Goal: Task Accomplishment & Management: Use online tool/utility

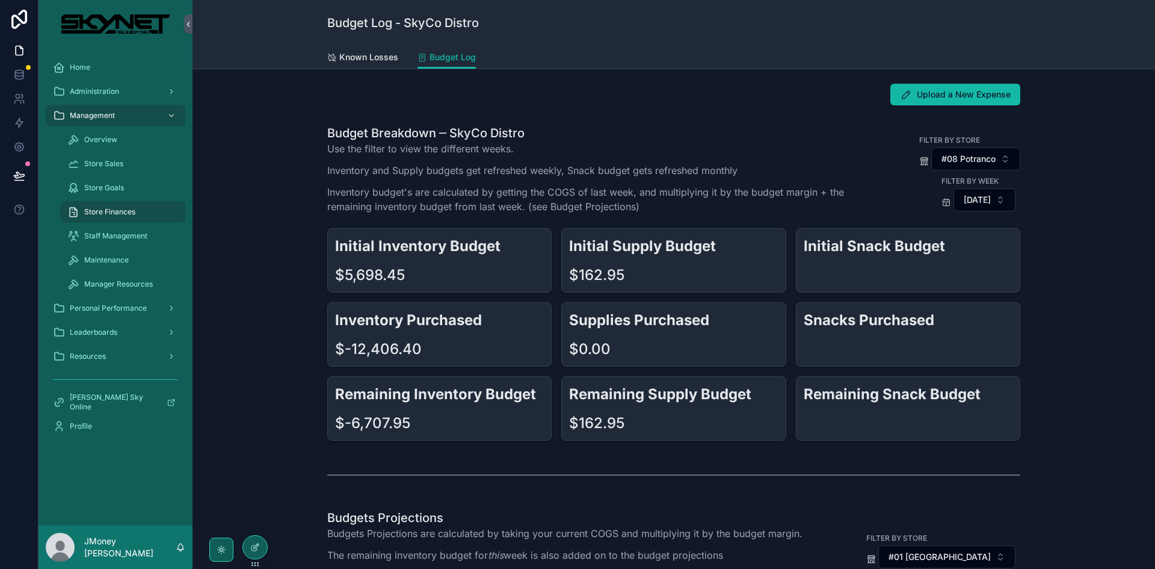
click at [236, 205] on div "Budget Breakdown ─ SkyCo Distro Use the filter to view the different weeks. Inv…" at bounding box center [674, 283] width 944 height 326
click at [119, 207] on span "Store Finances" at bounding box center [109, 212] width 51 height 10
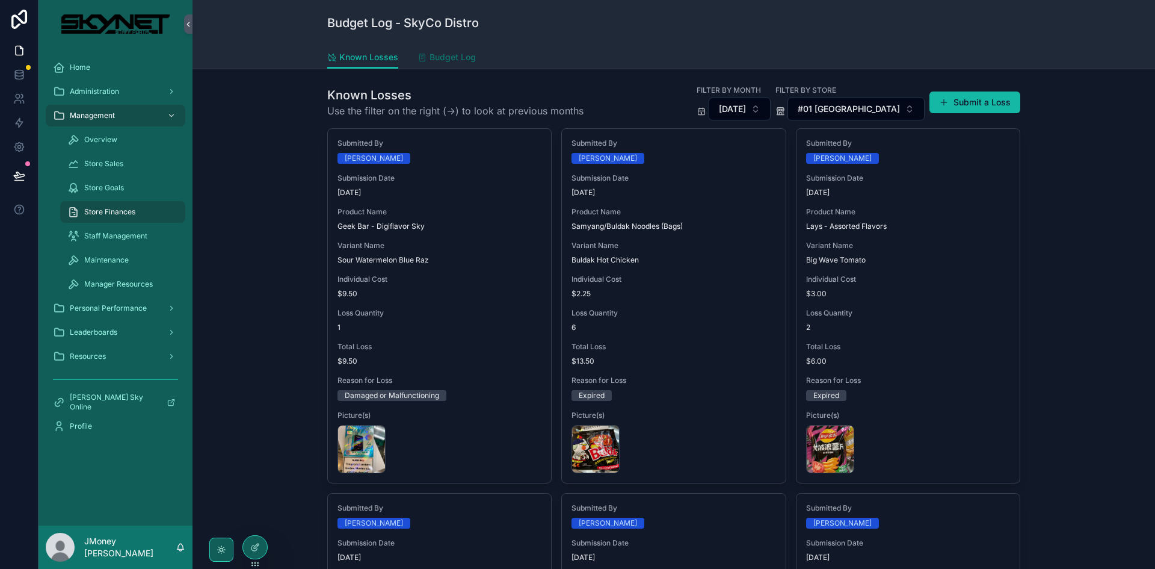
click at [448, 54] on span "Budget Log" at bounding box center [453, 57] width 46 height 12
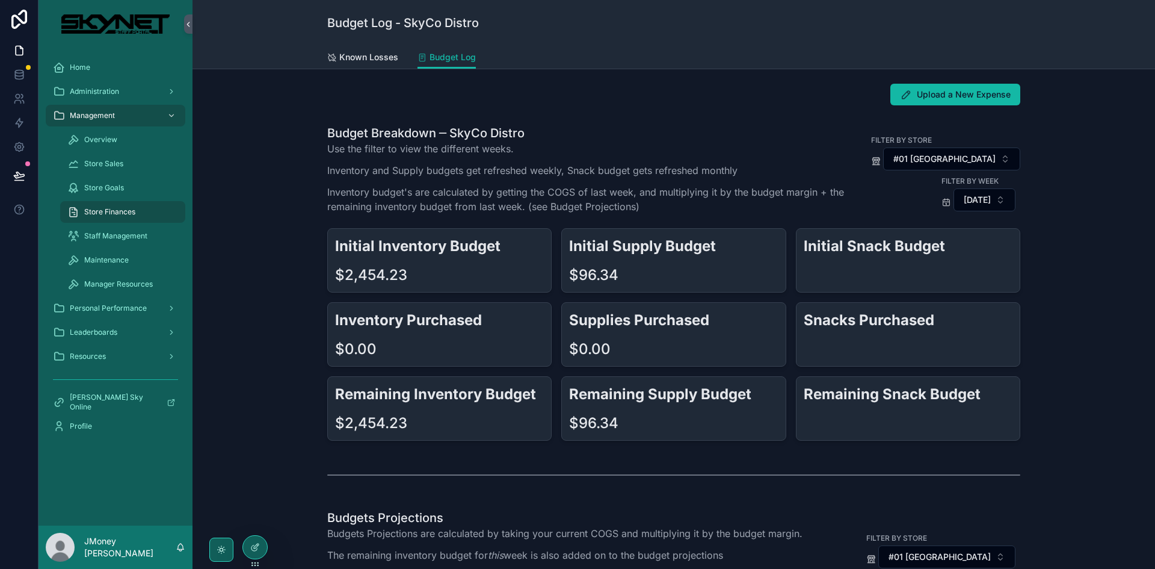
click at [861, 266] on div "scrollable content" at bounding box center [908, 274] width 209 height 19
click at [656, 120] on div "Budget Breakdown ─ SkyCo Distro Use the filter to view the different weeks. Inv…" at bounding box center [674, 283] width 944 height 326
click at [256, 121] on div "Budget Breakdown ─ SkyCo Distro Use the filter to view the different weeks. Inv…" at bounding box center [674, 283] width 944 height 326
click at [258, 546] on icon at bounding box center [256, 545] width 5 height 5
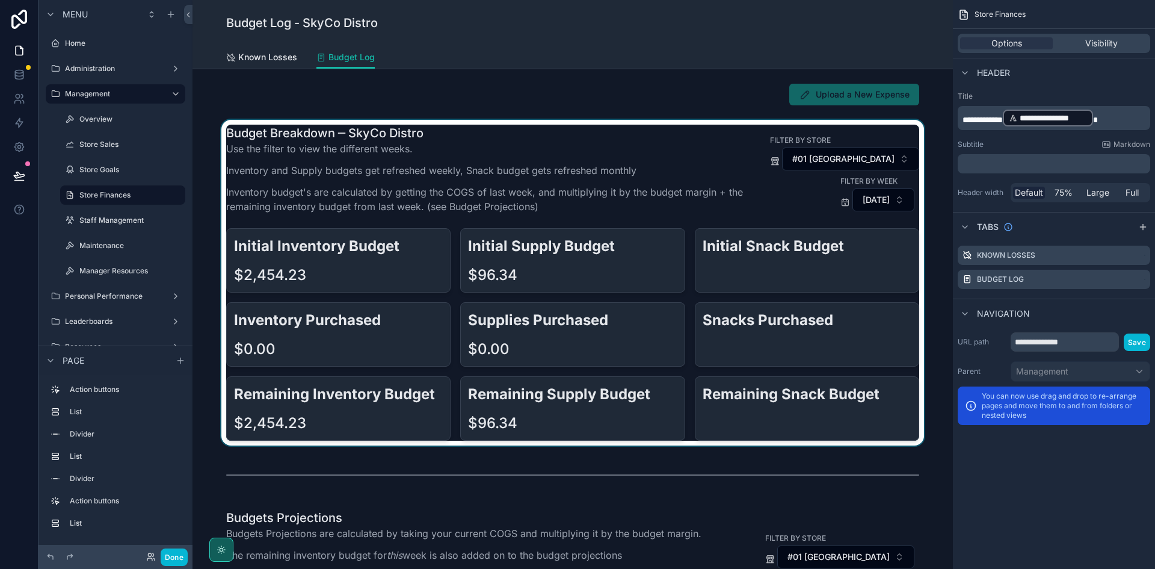
click at [749, 271] on div "scrollable content" at bounding box center [572, 283] width 741 height 326
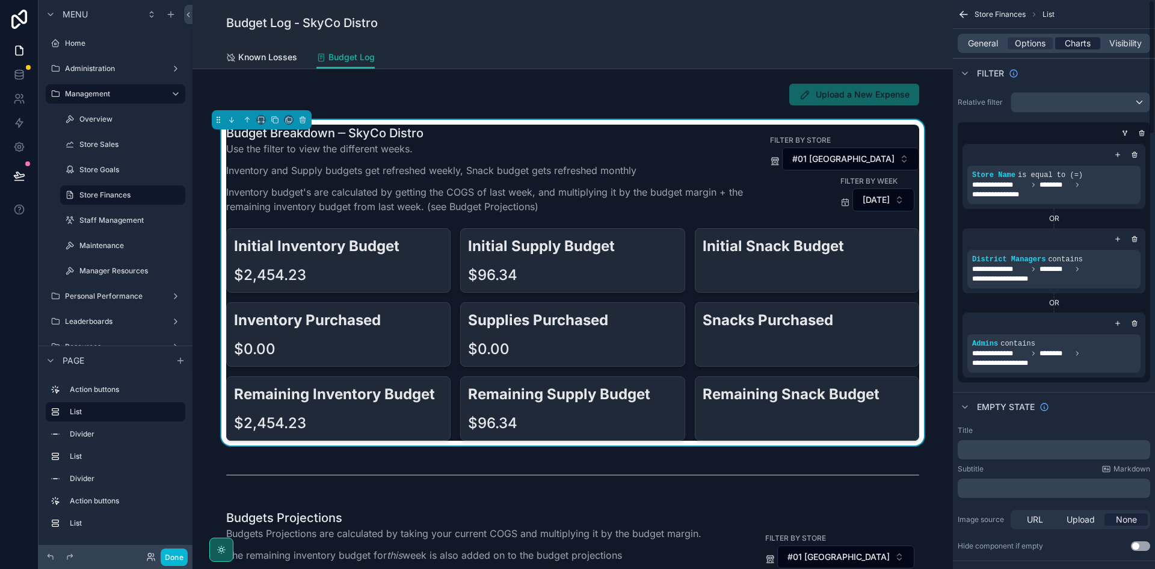
click at [1059, 43] on div "Charts" at bounding box center [1078, 43] width 45 height 12
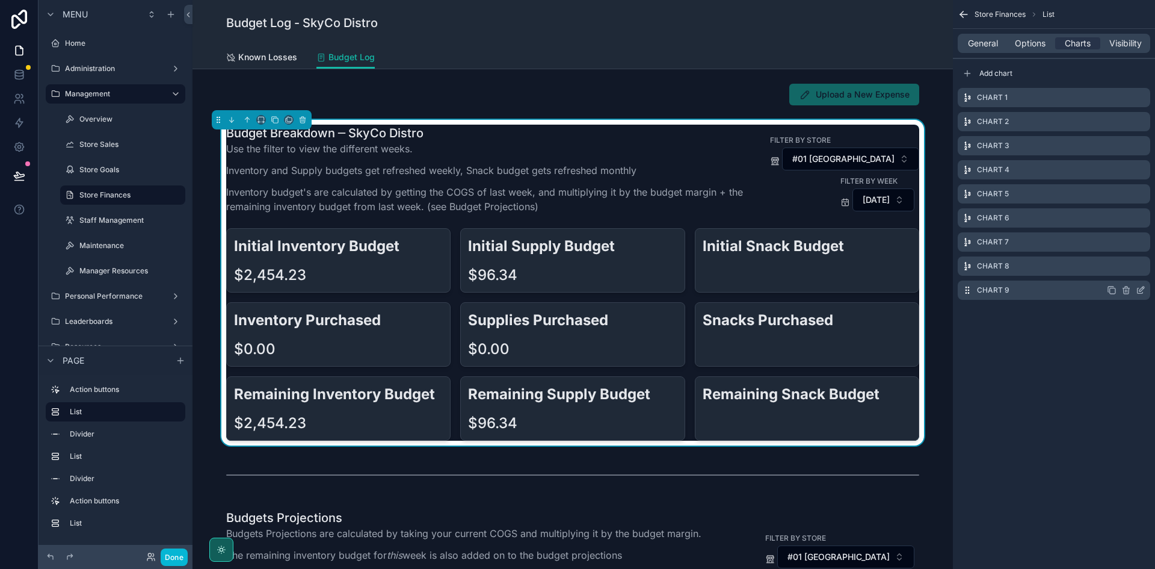
click at [1140, 288] on icon "scrollable content" at bounding box center [1141, 290] width 10 height 10
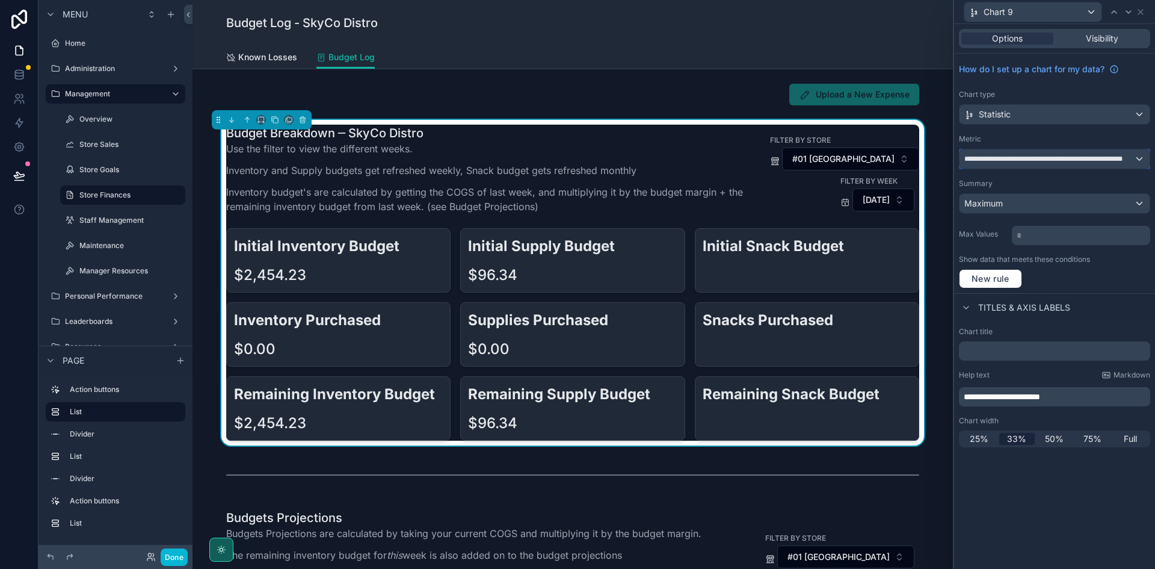
click at [1032, 158] on span "**********" at bounding box center [1050, 159] width 170 height 10
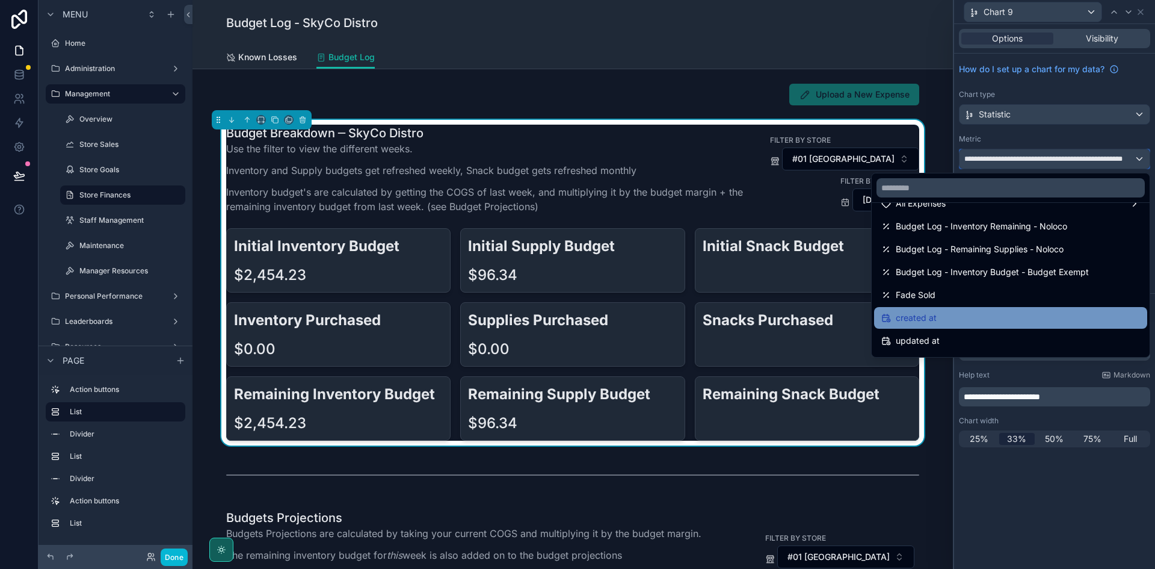
scroll to position [794, 0]
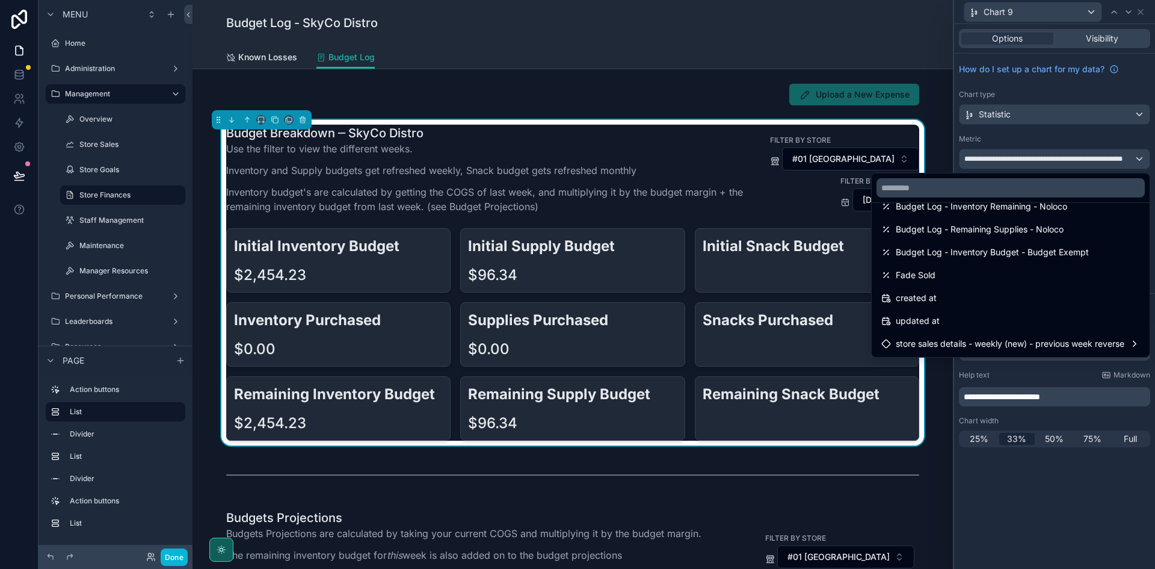
click at [1036, 486] on div at bounding box center [1054, 284] width 201 height 569
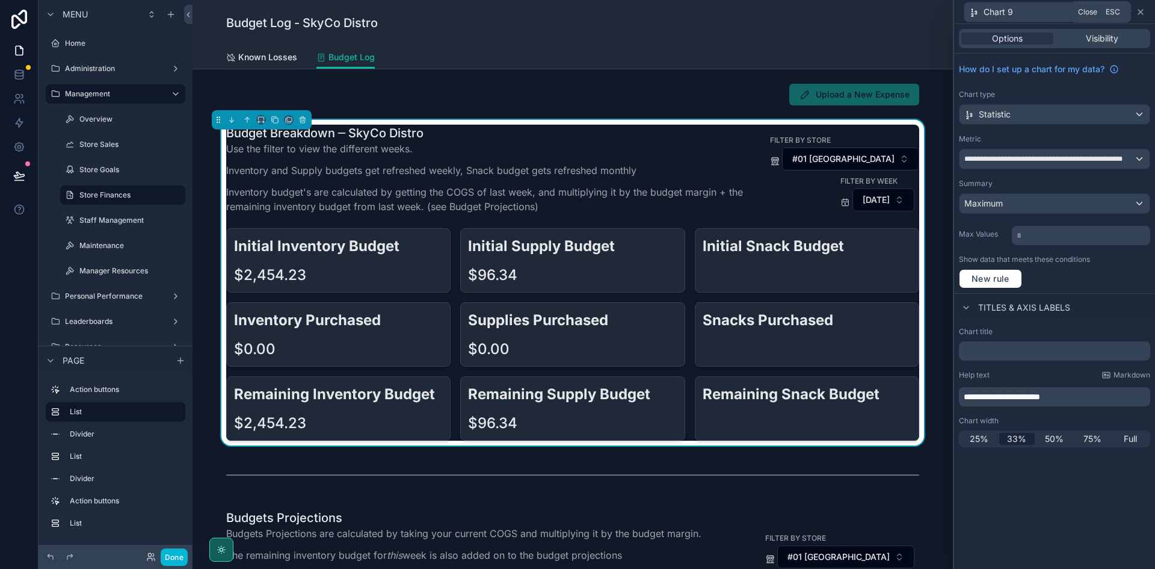
click at [1138, 10] on icon at bounding box center [1141, 12] width 10 height 10
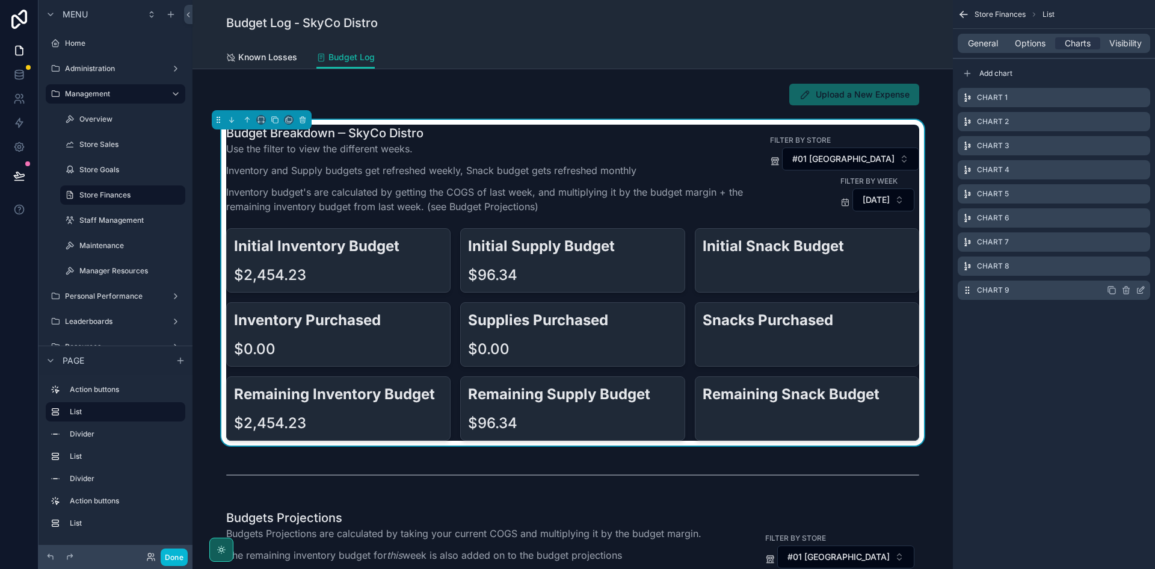
click at [1115, 292] on icon "scrollable content" at bounding box center [1112, 290] width 10 height 10
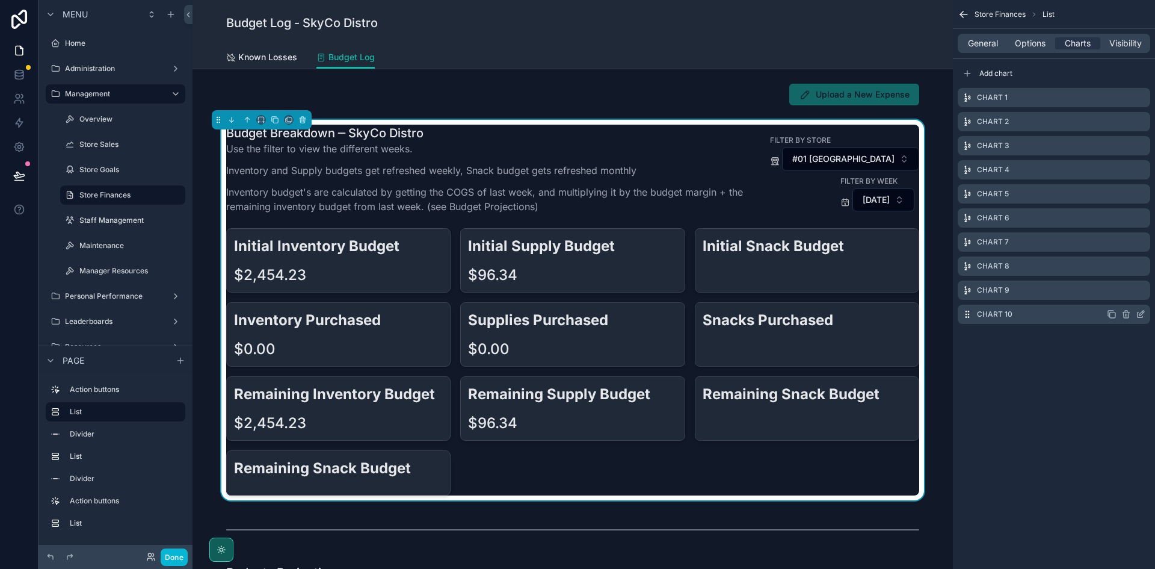
click at [1138, 313] on icon "scrollable content" at bounding box center [1140, 314] width 5 height 5
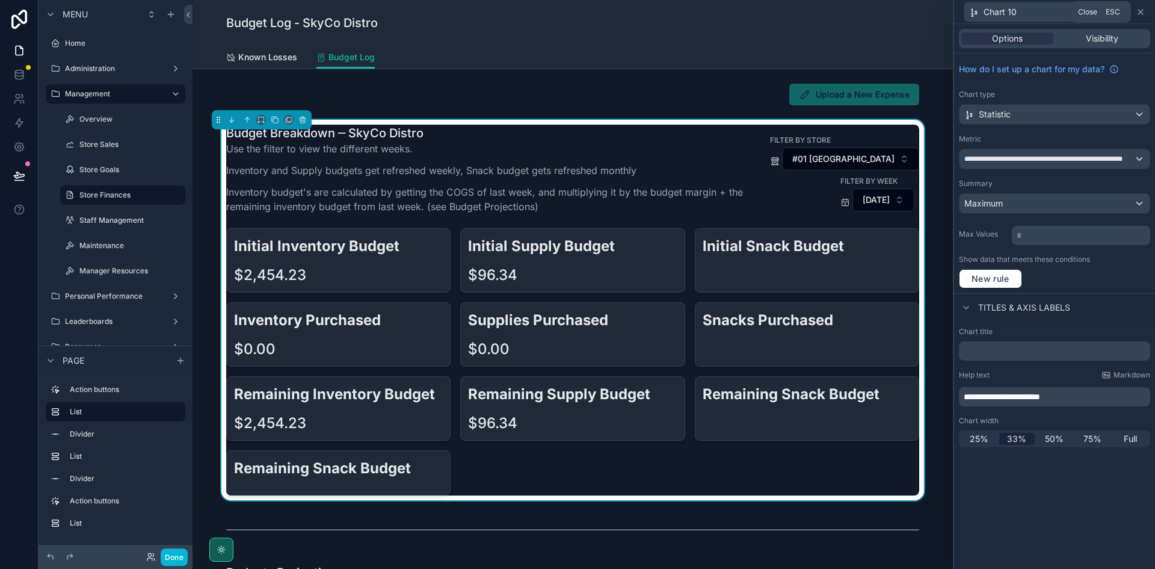
click at [1139, 14] on icon at bounding box center [1141, 12] width 5 height 5
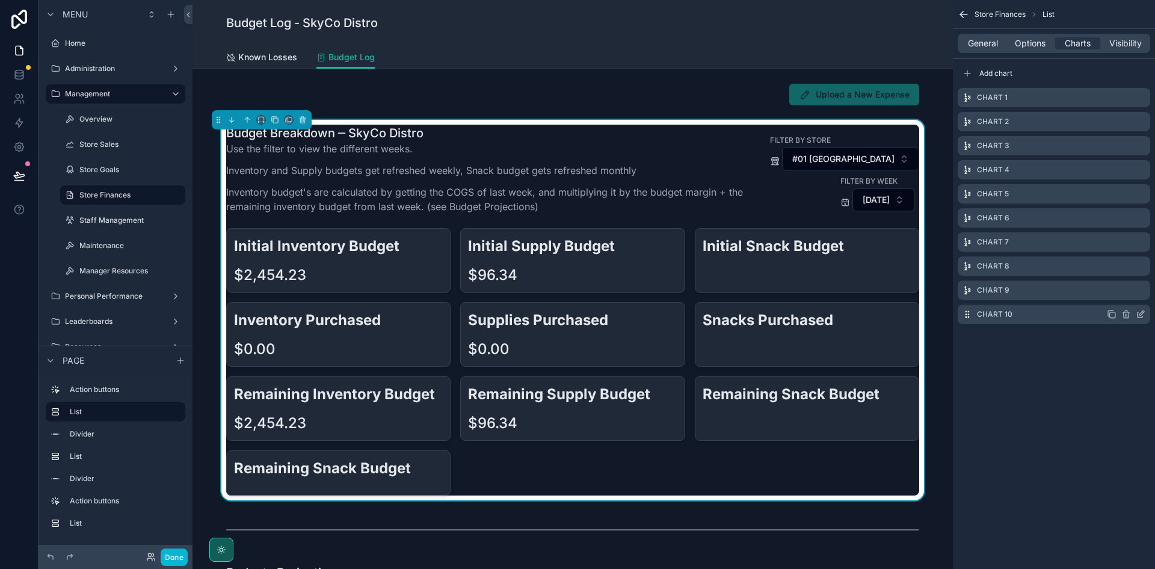
click at [1127, 317] on icon "scrollable content" at bounding box center [1127, 314] width 10 height 10
click at [1117, 294] on icon at bounding box center [1122, 295] width 10 height 10
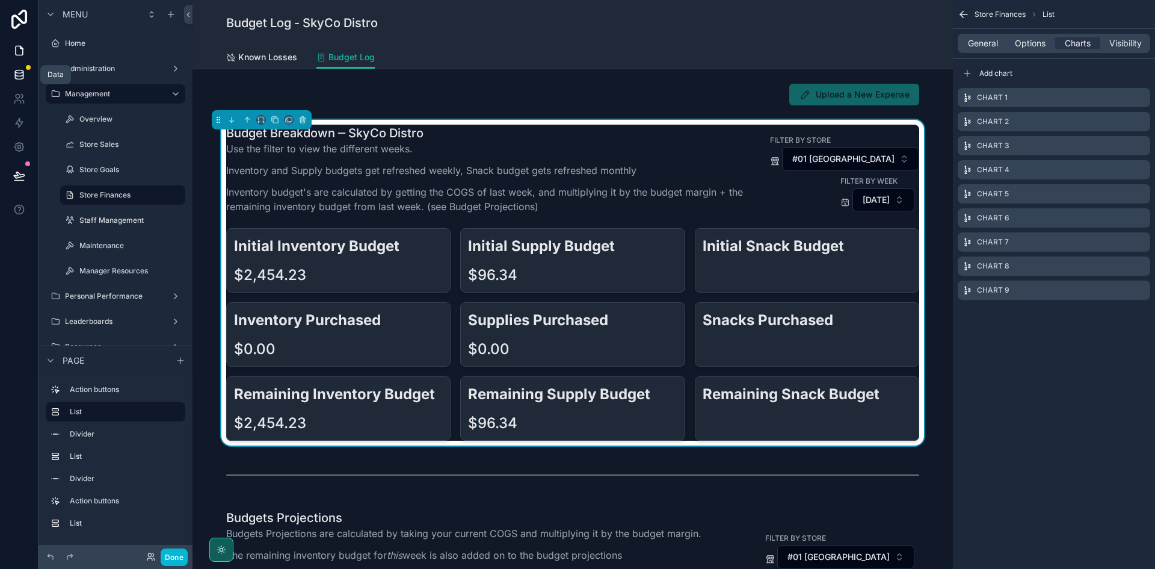
click at [15, 67] on link at bounding box center [19, 75] width 38 height 24
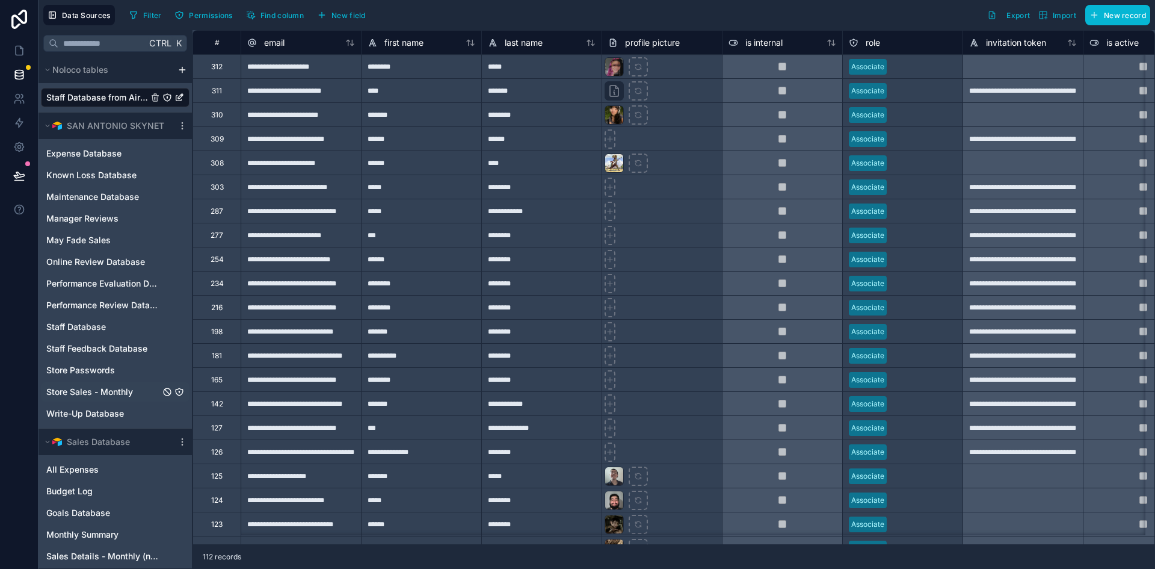
click at [100, 391] on span "Store Sales - Monthly" at bounding box center [89, 392] width 87 height 12
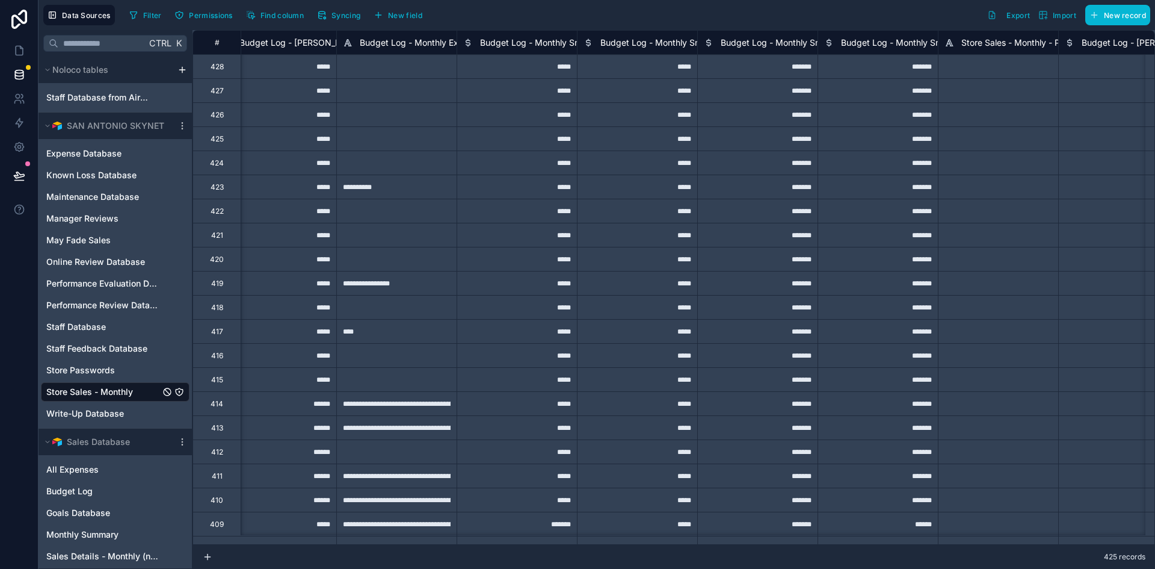
scroll to position [0, 5223]
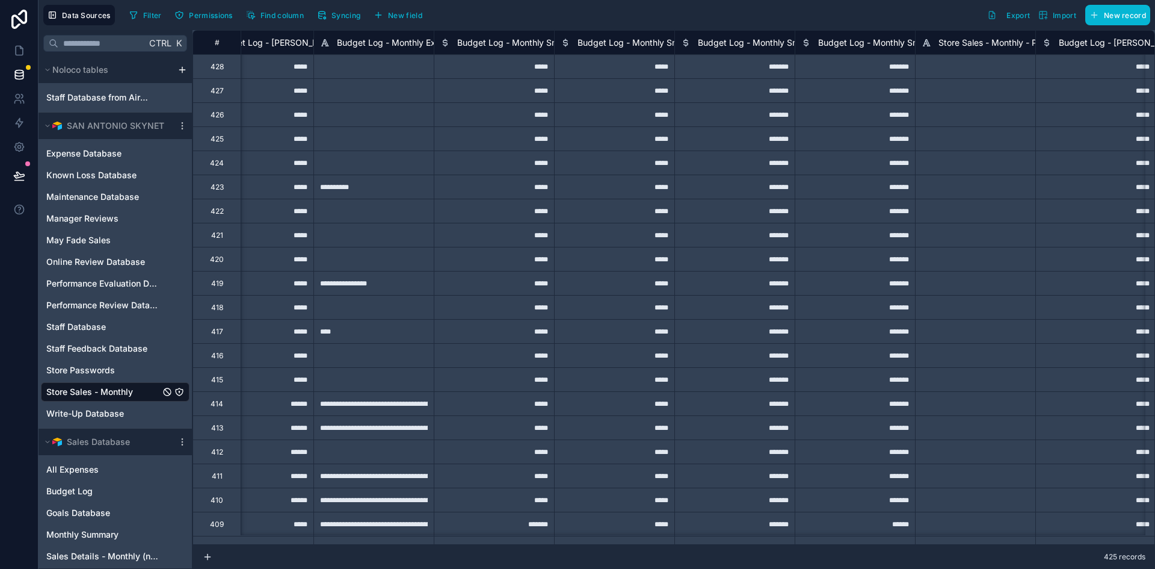
click at [491, 43] on span "Budget Log - Monthly Snacks Purchased" at bounding box center [538, 43] width 162 height 12
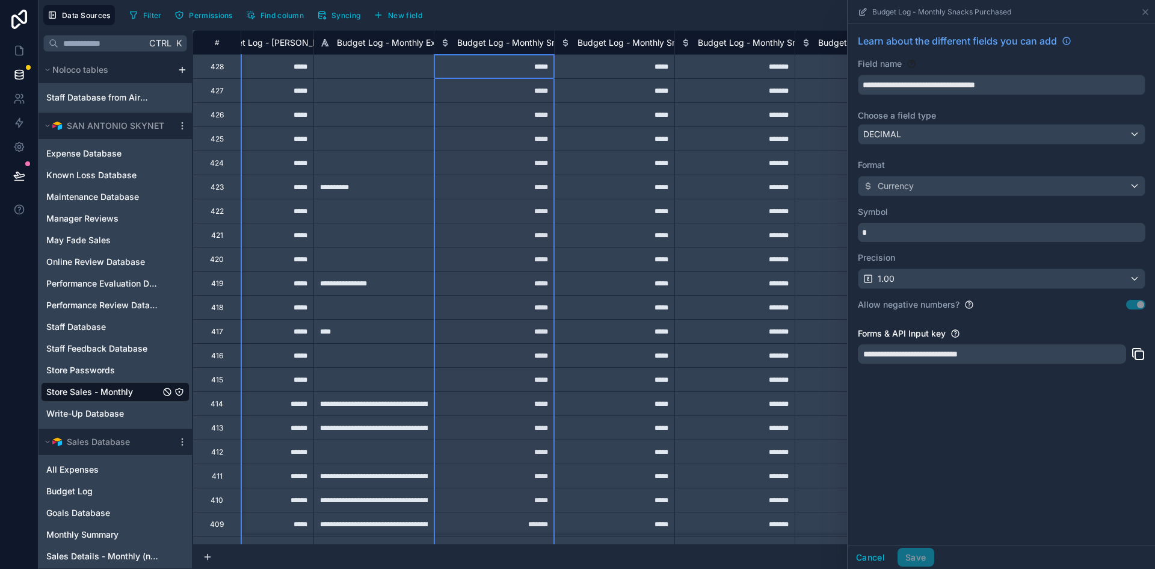
click at [595, 44] on span "Budget Log - Monthly Snacks - Added Snacks Purchased" at bounding box center [692, 43] width 229 height 12
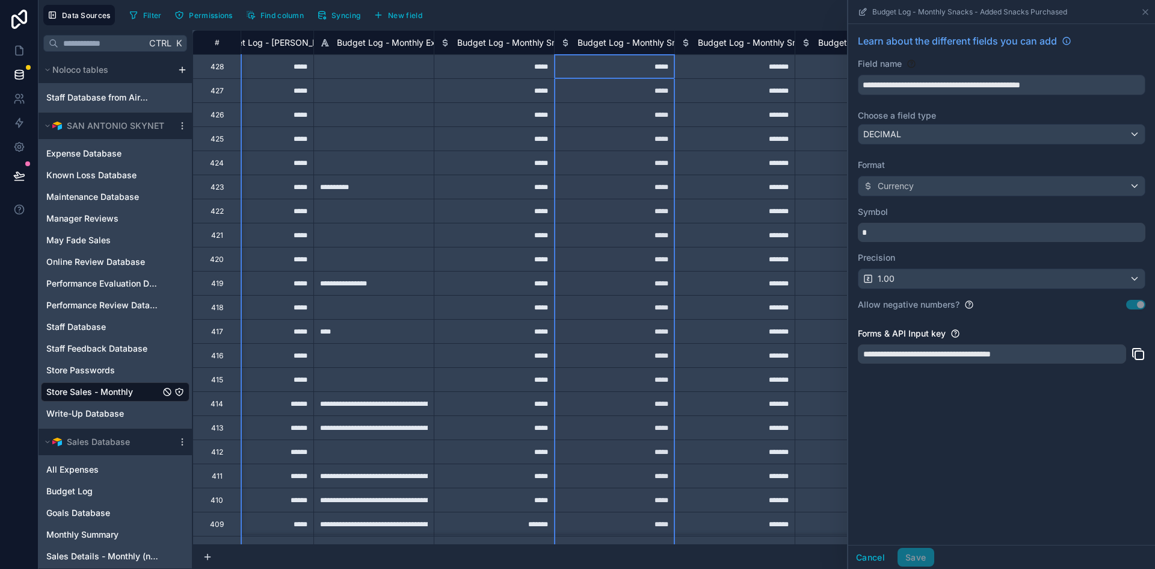
click at [716, 49] on div "Budget Log - Monthly Snack Budget" at bounding box center [762, 43] width 162 height 14
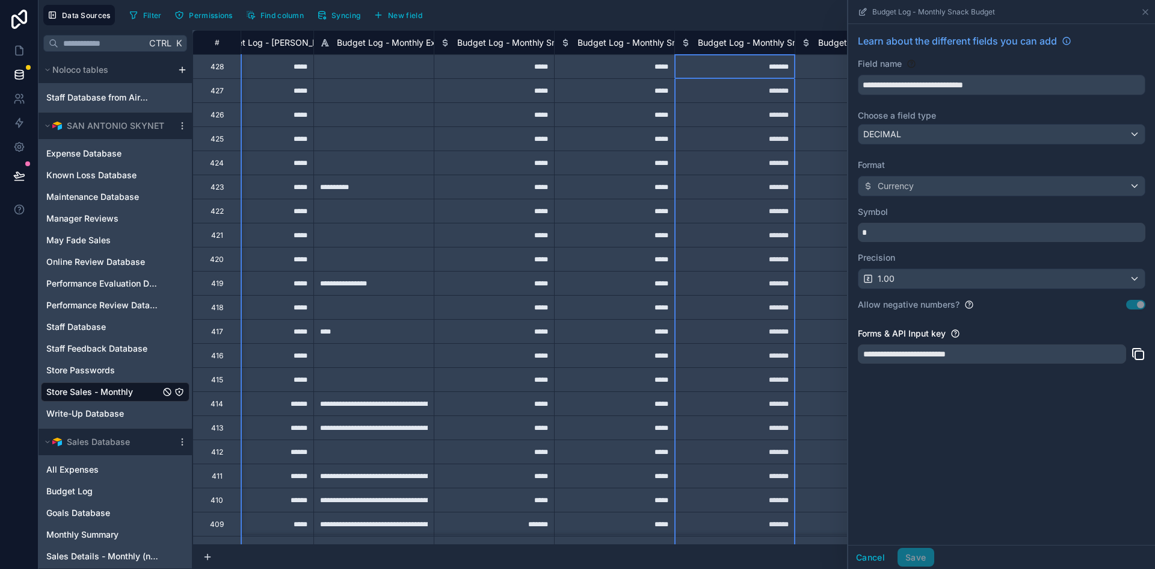
click at [828, 43] on span "Budget Log - Monthly Snacks Budget - Remaining Snacks" at bounding box center [933, 43] width 230 height 12
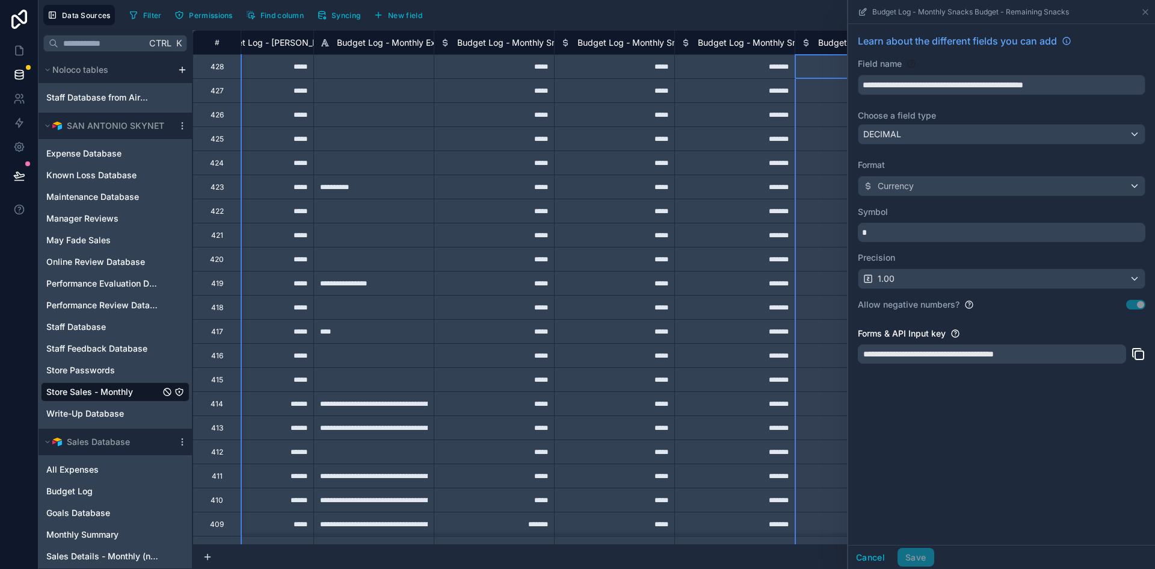
click at [762, 20] on div "Filter Permissions Find column Syncing New field Export Import New record" at bounding box center [638, 15] width 1026 height 20
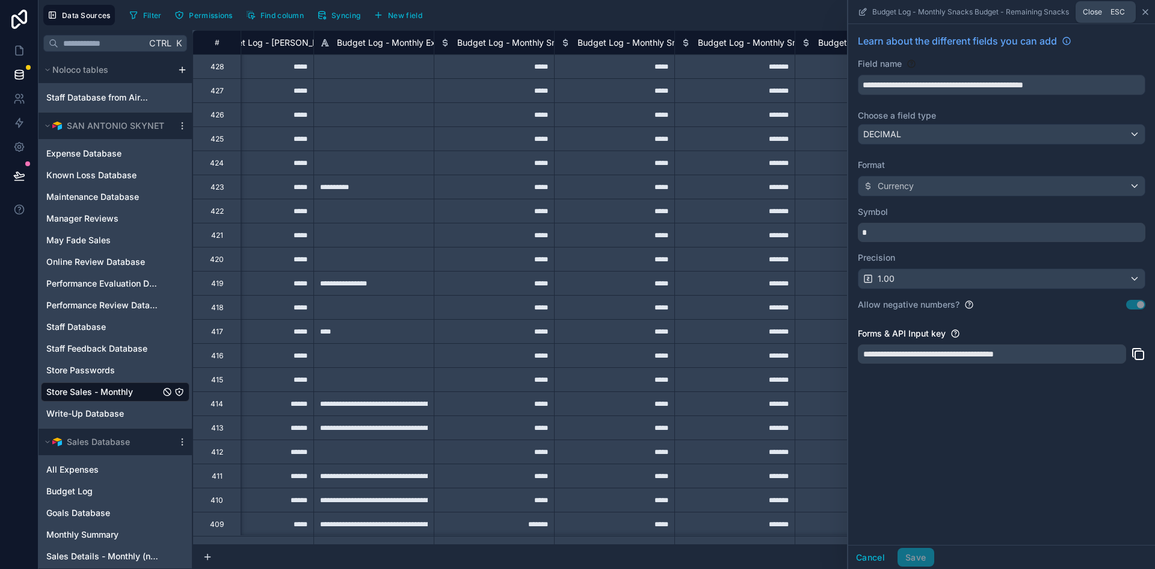
click at [1143, 12] on icon at bounding box center [1146, 12] width 10 height 10
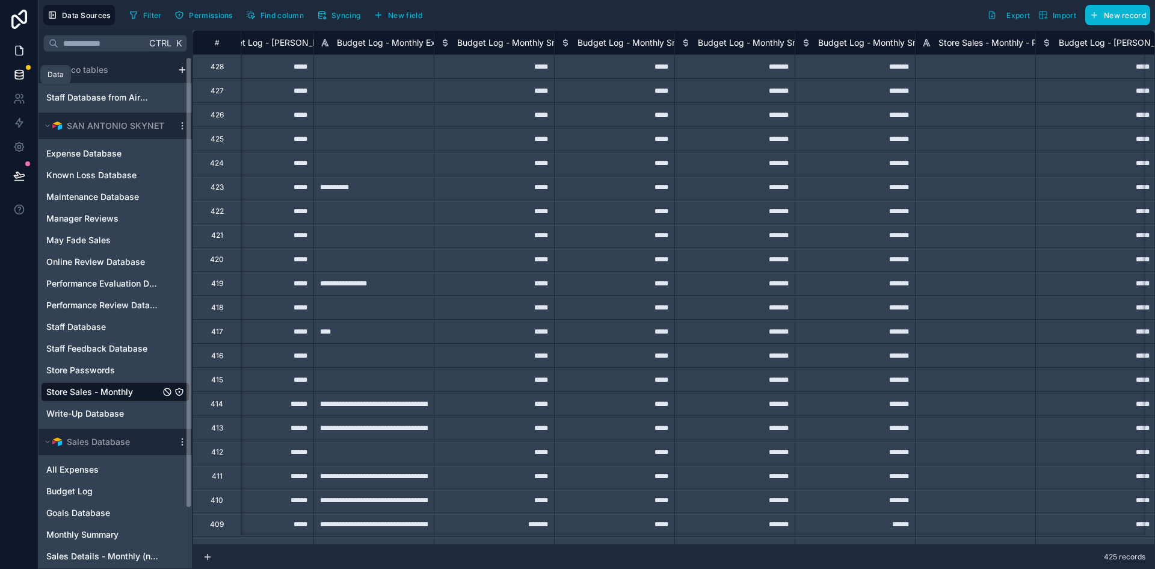
click at [20, 46] on icon at bounding box center [19, 50] width 7 height 9
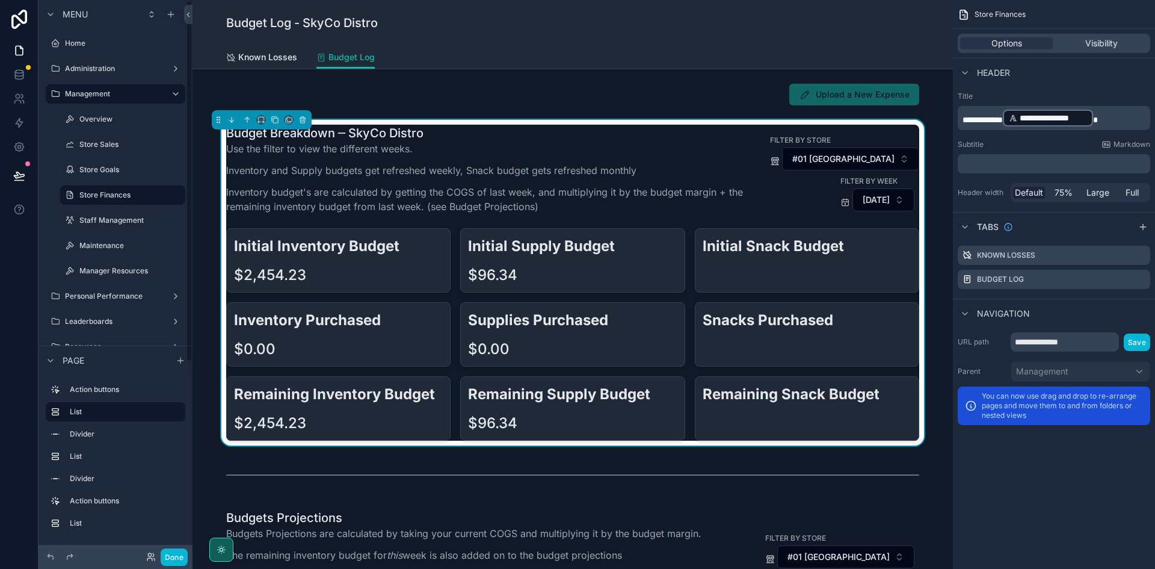
click at [745, 285] on div "Initial Snack Budget" at bounding box center [807, 260] width 224 height 64
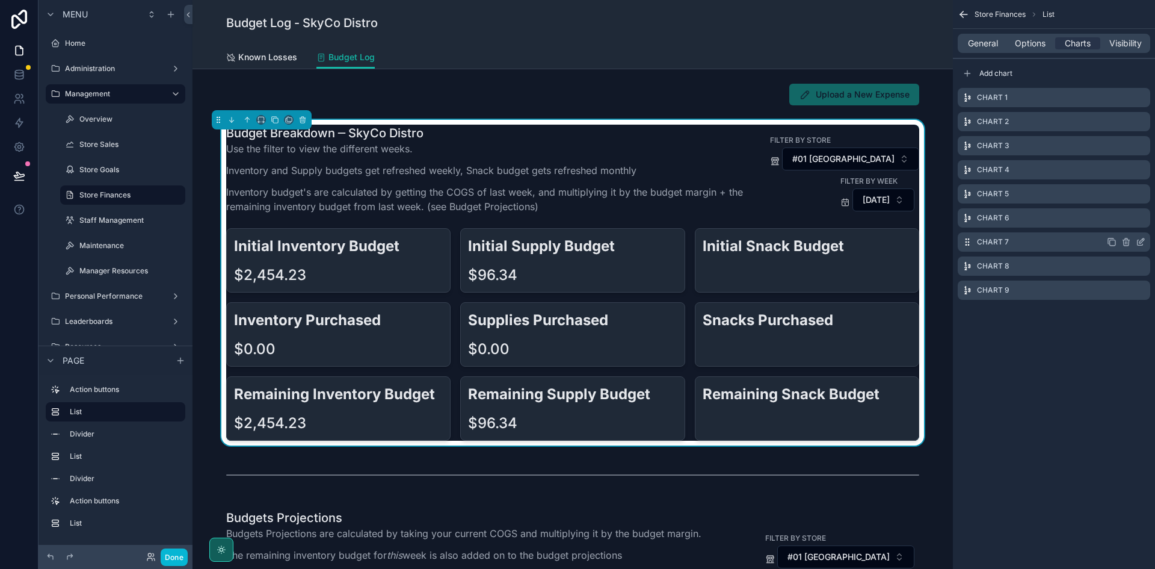
click at [1137, 241] on icon "scrollable content" at bounding box center [1141, 242] width 10 height 10
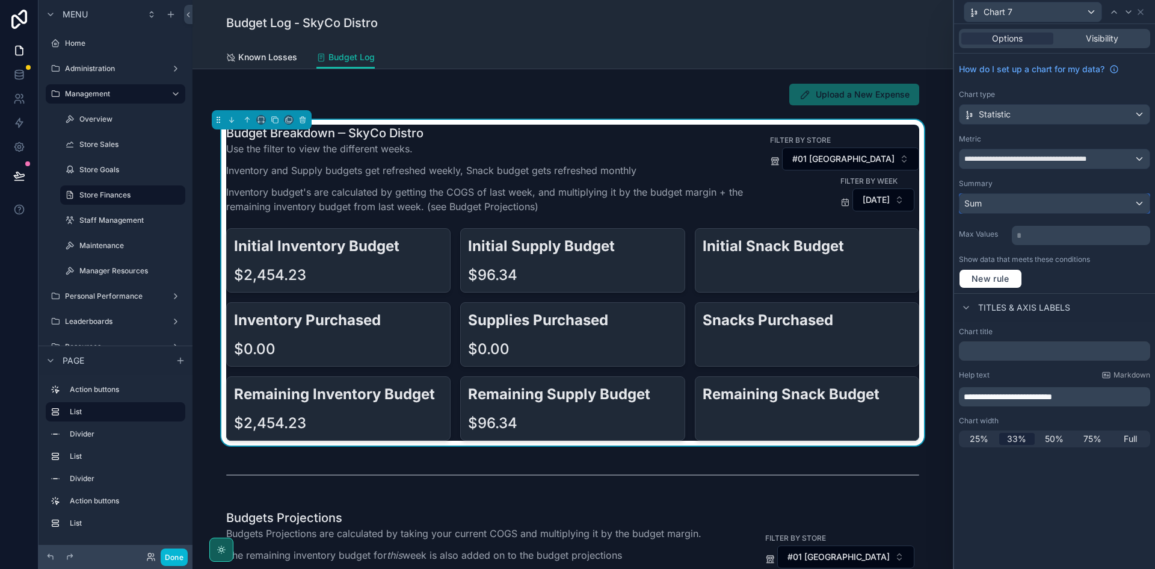
click at [1056, 202] on div "Sum" at bounding box center [1055, 203] width 190 height 19
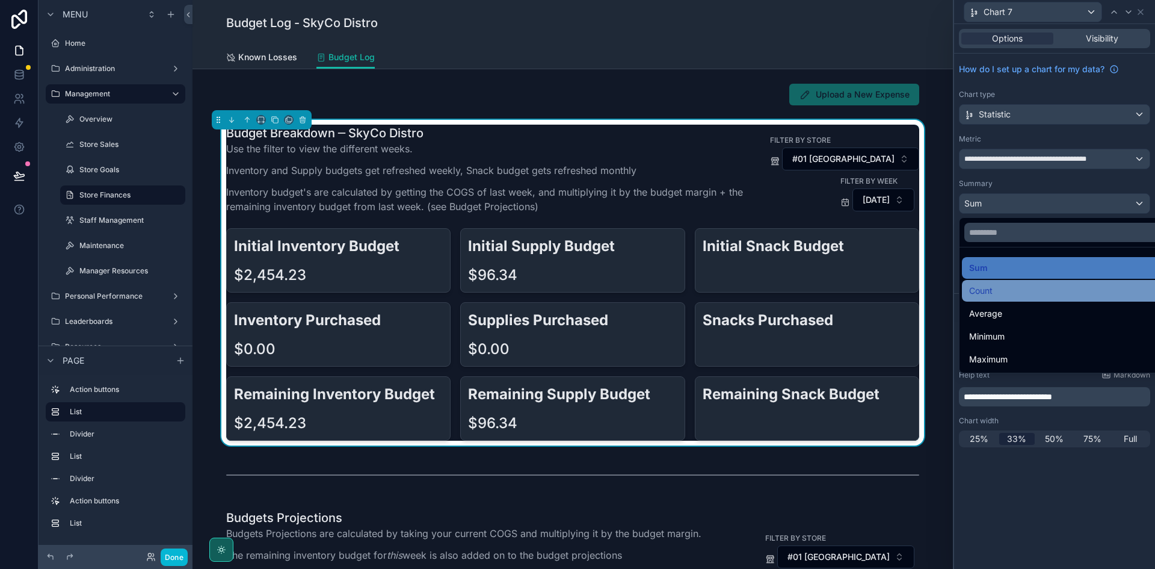
click at [1032, 288] on div "Count" at bounding box center [1069, 290] width 199 height 14
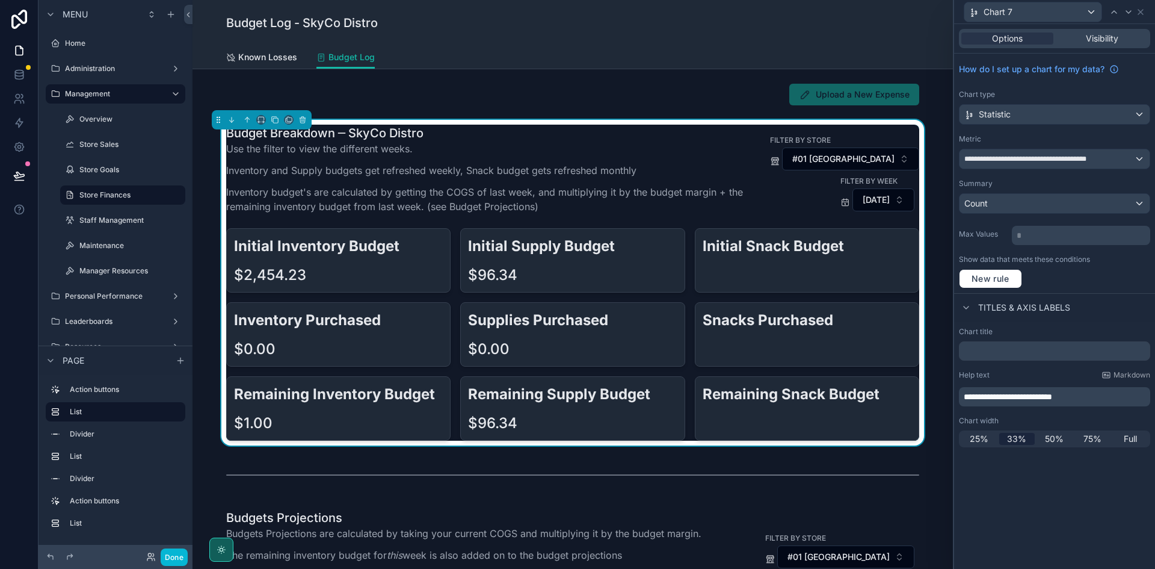
click at [1035, 237] on p "* ﻿" at bounding box center [1082, 235] width 131 height 12
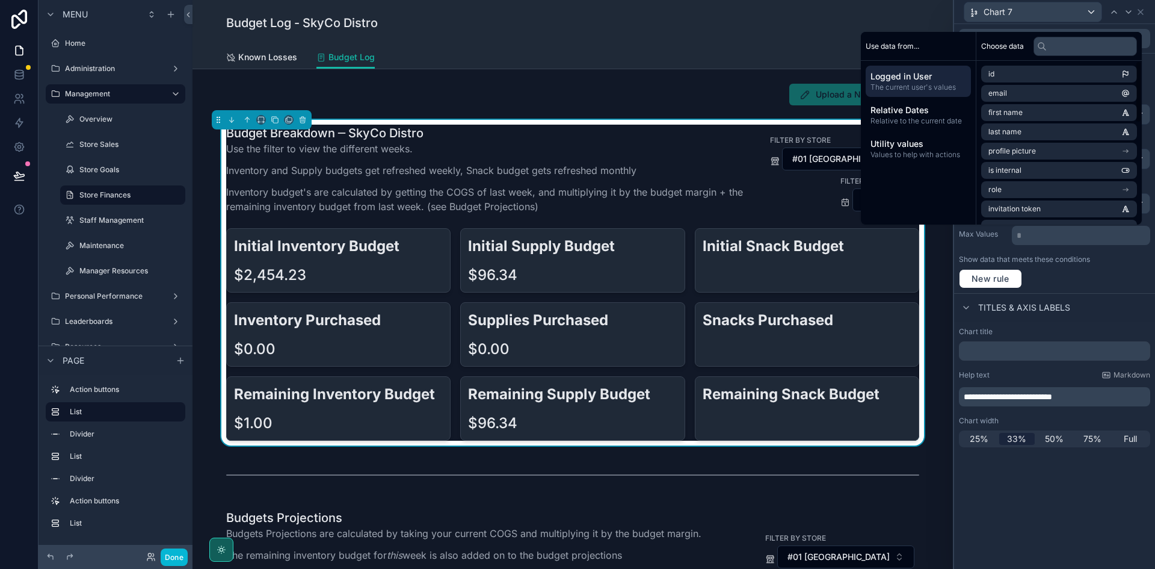
click at [991, 237] on label "Max Values" at bounding box center [983, 234] width 48 height 10
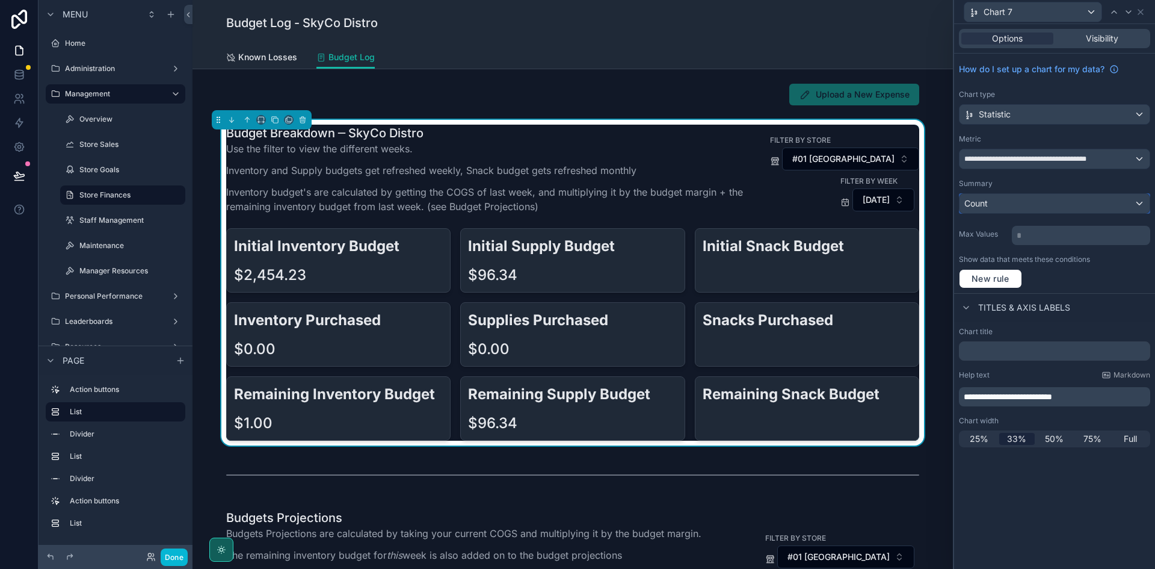
click at [1006, 204] on div "Count" at bounding box center [1055, 203] width 190 height 19
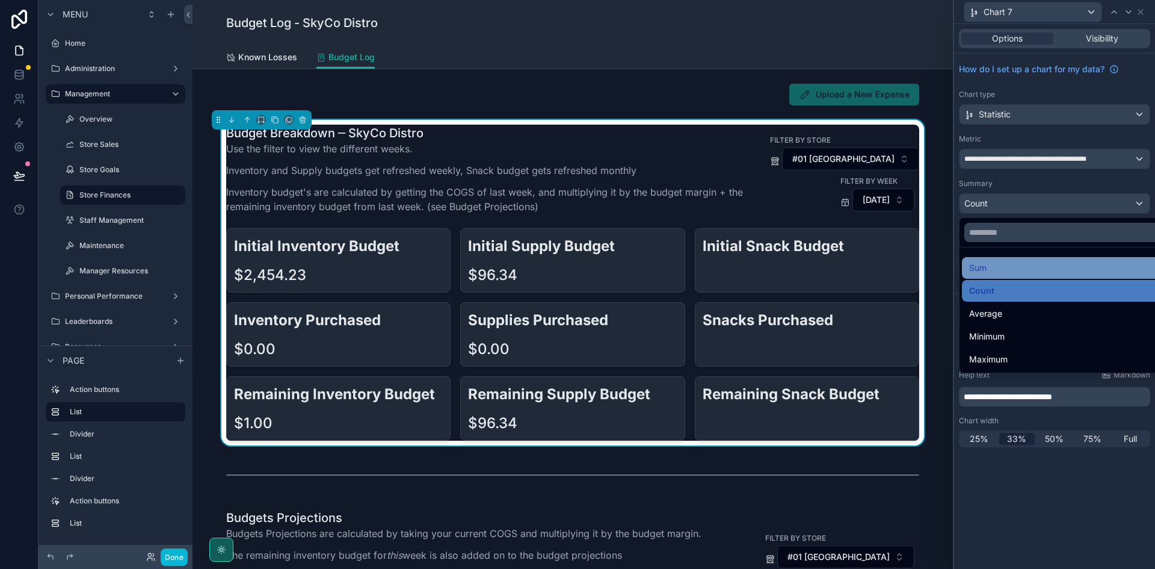
click at [1007, 270] on div "Sum" at bounding box center [1069, 268] width 199 height 14
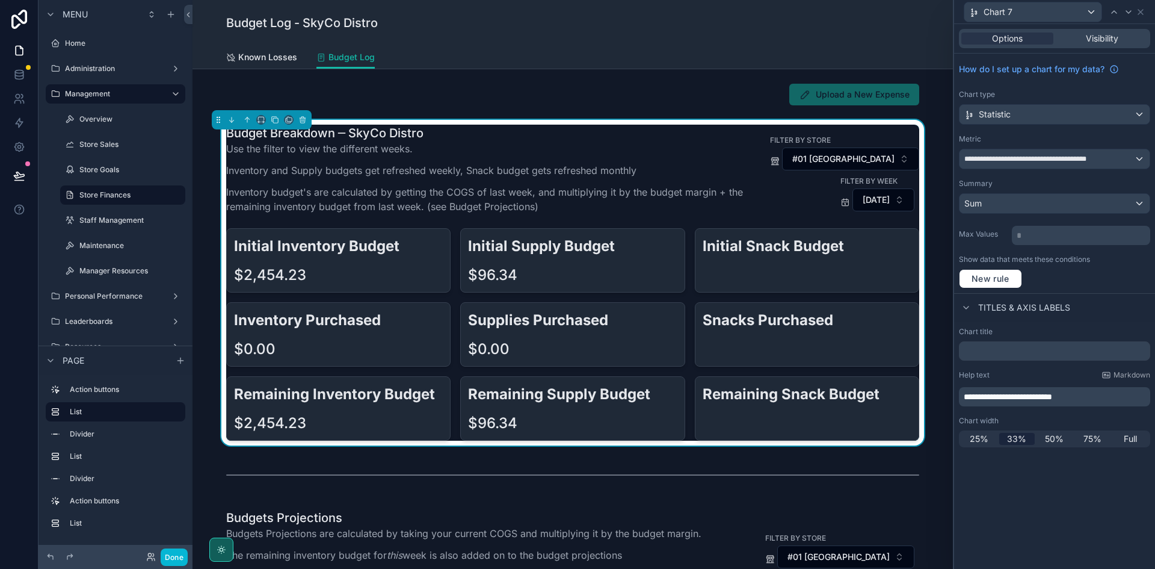
click at [1146, 15] on div "Chart 7" at bounding box center [1054, 11] width 191 height 23
click at [1118, 48] on div "Options Visibility" at bounding box center [1054, 38] width 191 height 19
click at [1107, 40] on span "Visibility" at bounding box center [1102, 38] width 32 height 12
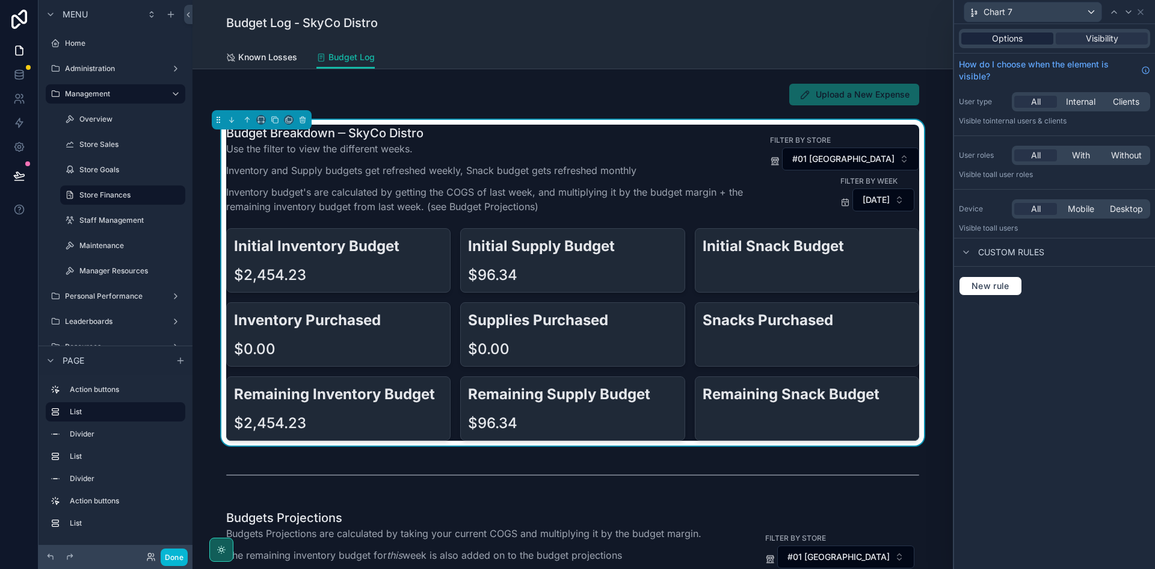
click at [1029, 34] on div "Options" at bounding box center [1008, 38] width 92 height 12
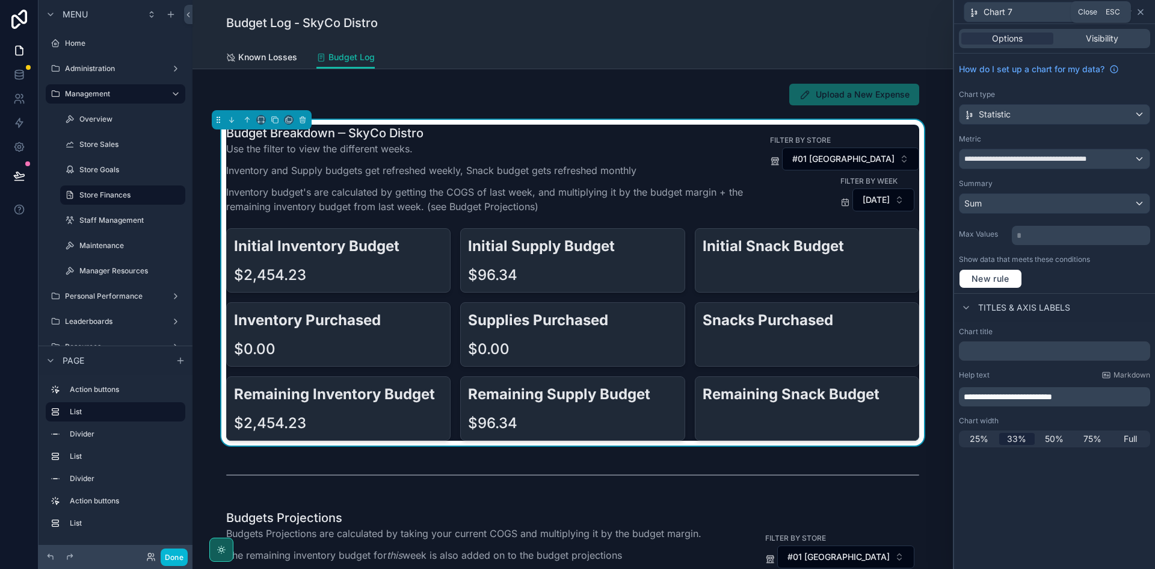
click at [1140, 10] on icon at bounding box center [1141, 12] width 10 height 10
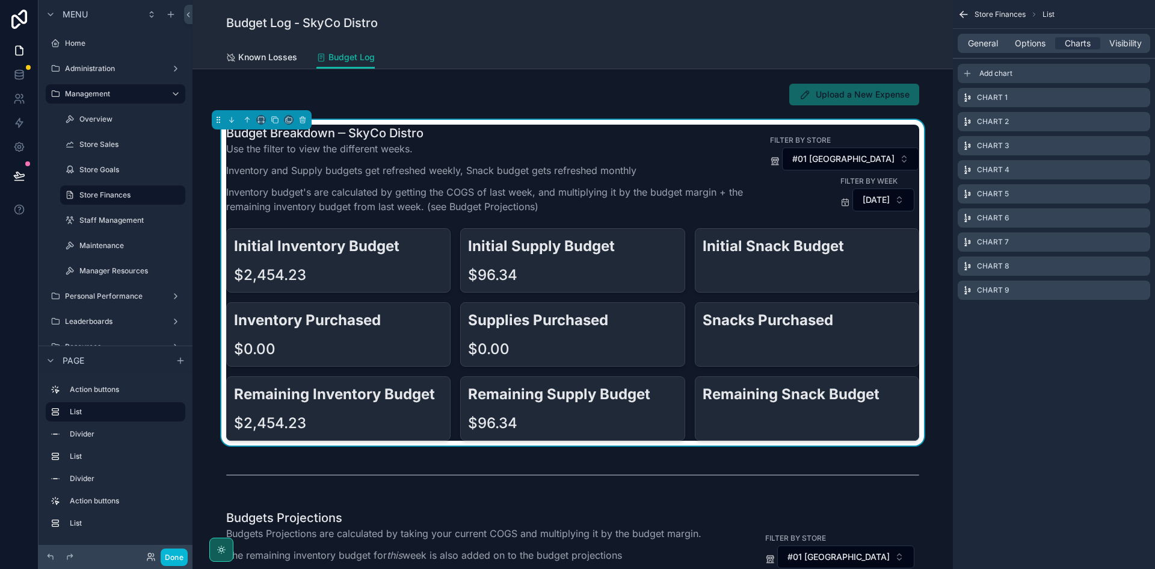
click at [1008, 73] on span "Add chart" at bounding box center [996, 74] width 33 height 10
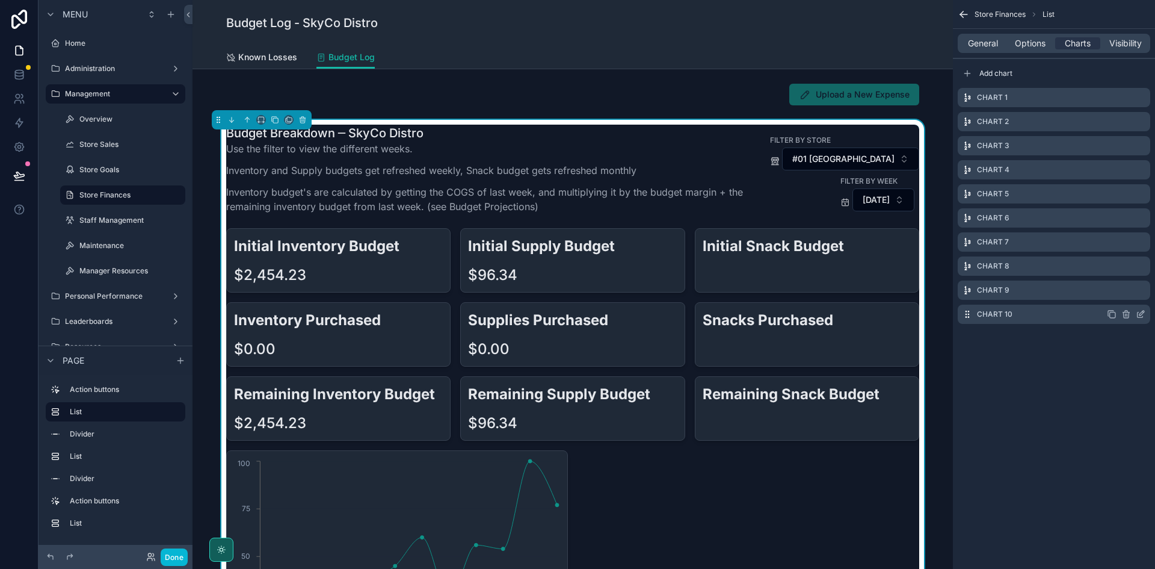
click at [1143, 310] on icon "scrollable content" at bounding box center [1141, 314] width 10 height 10
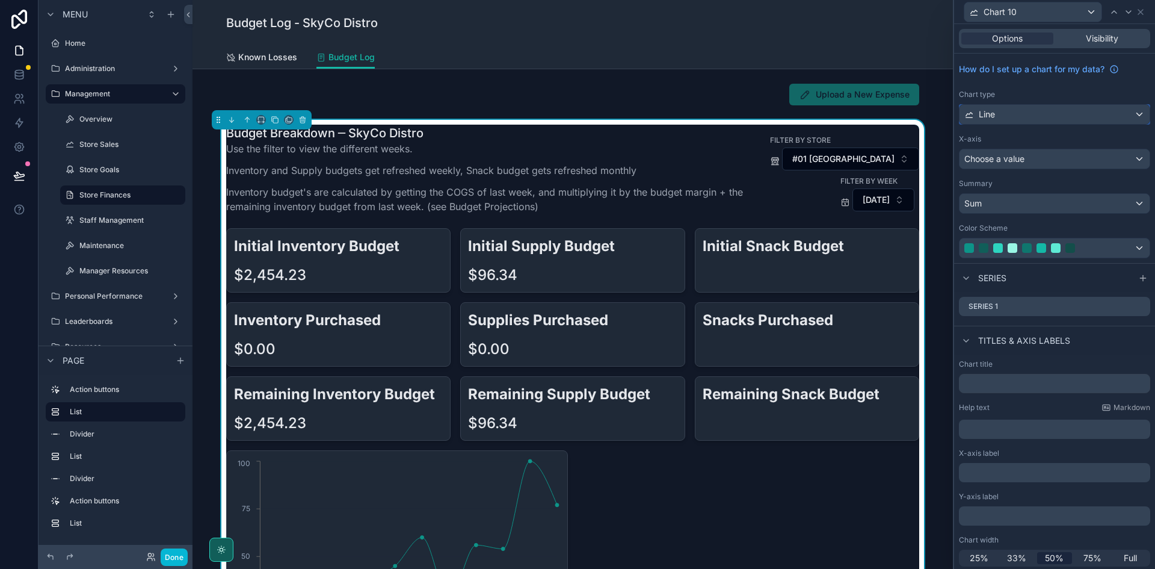
click at [1050, 120] on div "Line" at bounding box center [1055, 114] width 190 height 19
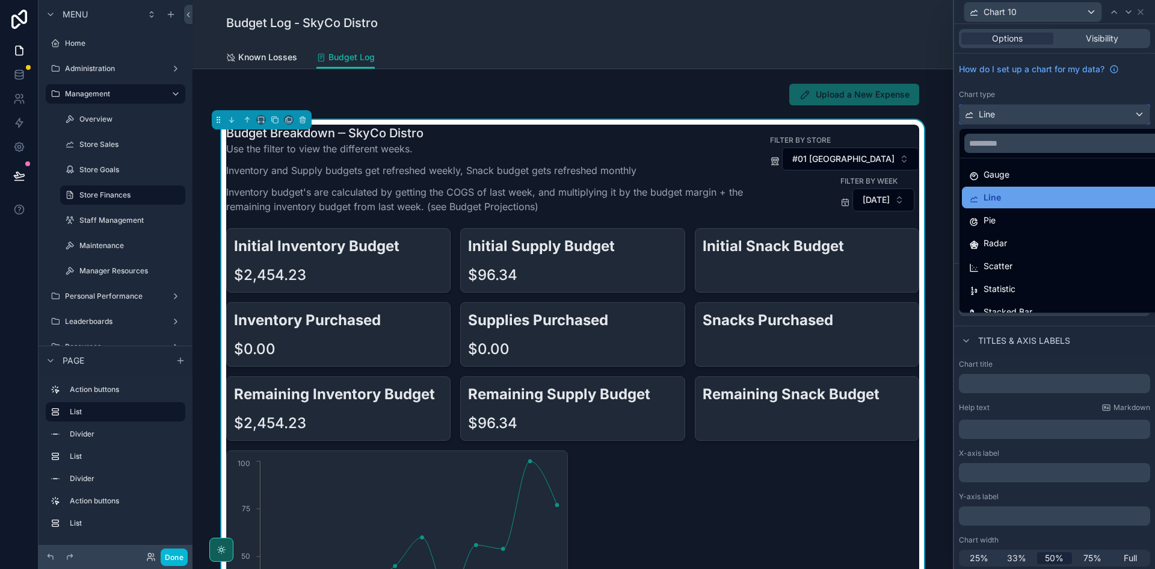
scroll to position [85, 0]
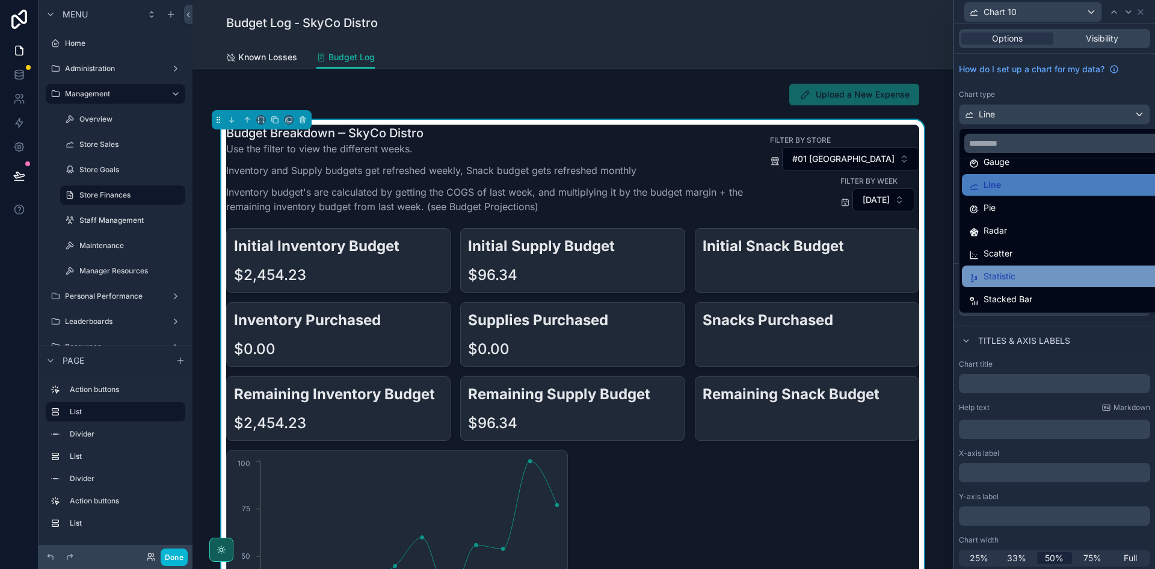
click at [1018, 274] on div "Statistic" at bounding box center [1065, 276] width 190 height 14
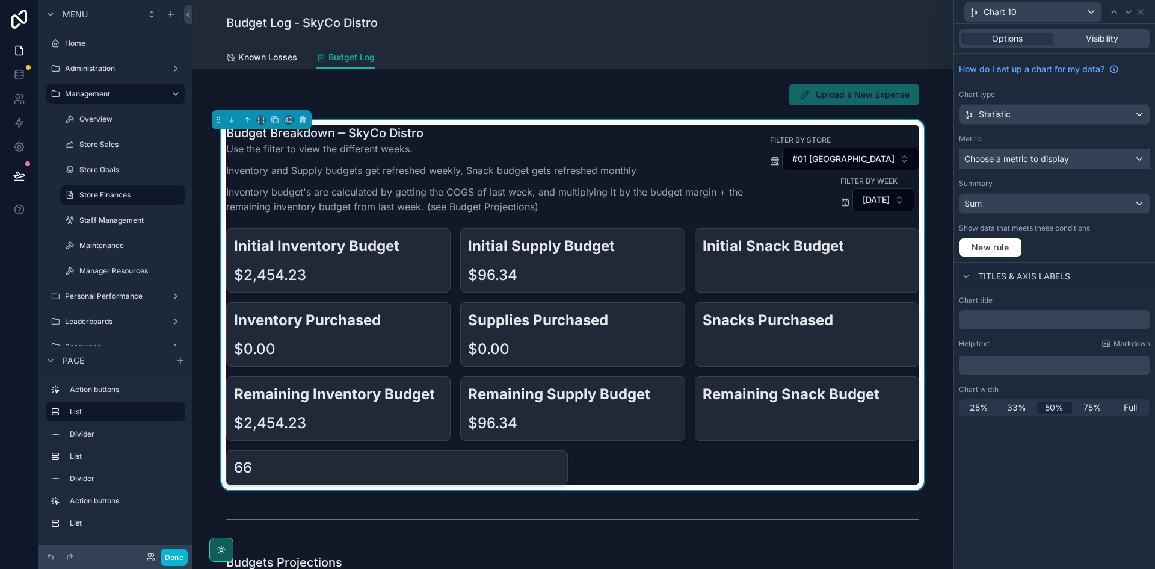
click at [1025, 156] on span "Choose a metric to display" at bounding box center [1017, 158] width 105 height 10
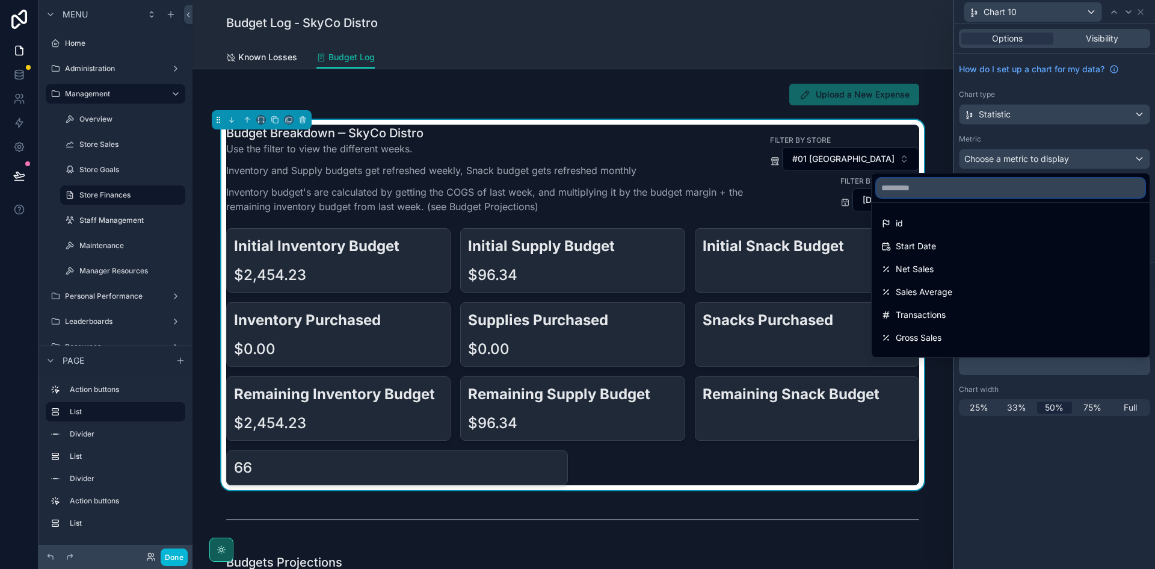
click at [934, 194] on input "text" at bounding box center [1011, 187] width 268 height 19
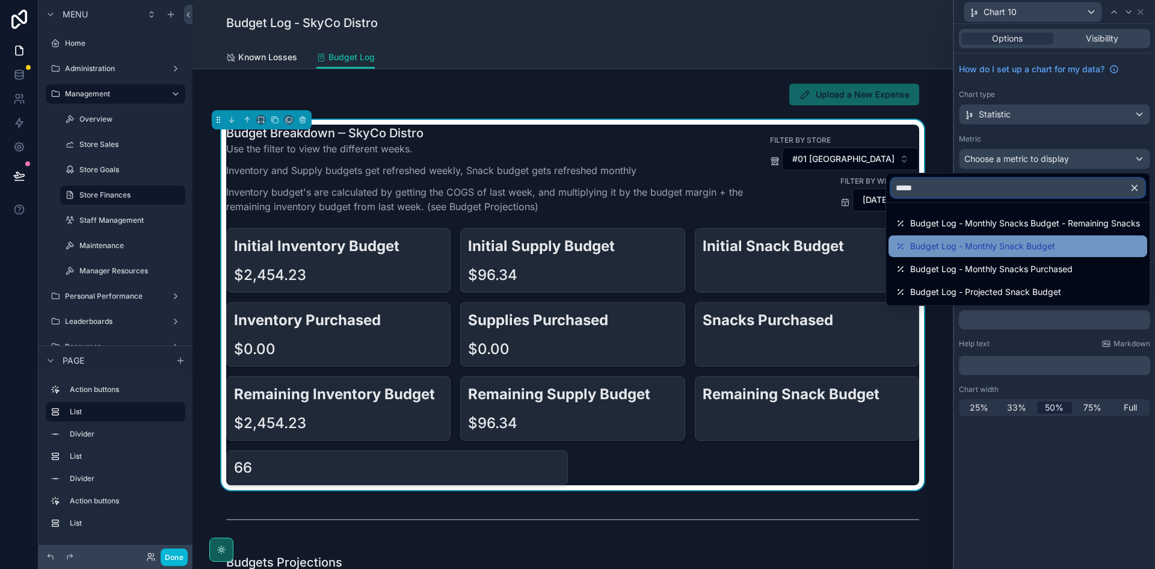
type input "*****"
click at [993, 245] on span "Budget Log - Monthly Snack Budget" at bounding box center [983, 246] width 145 height 14
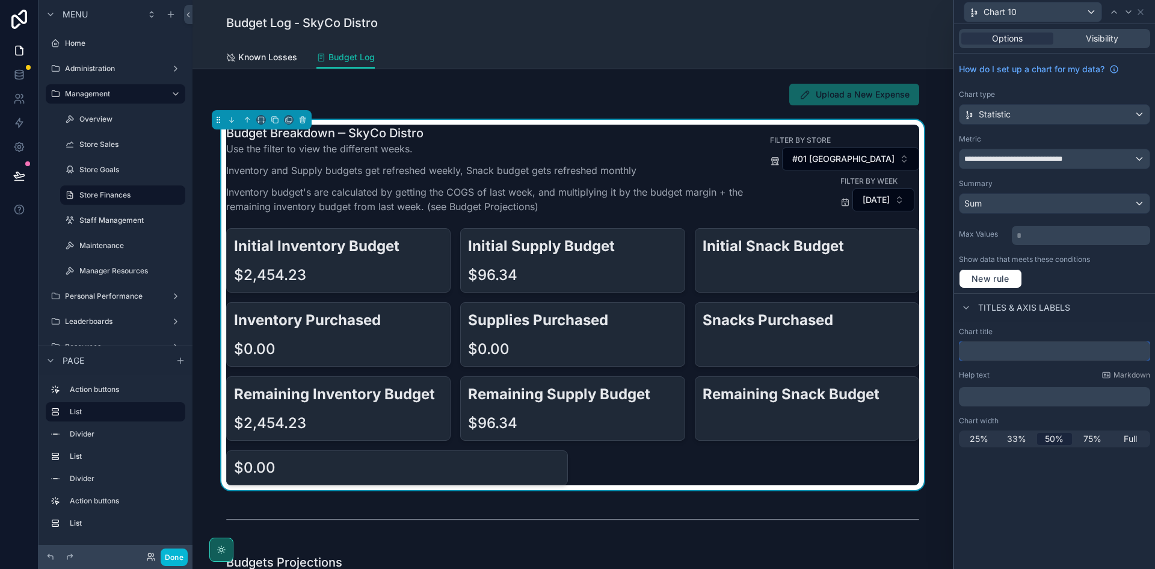
click at [1013, 354] on input "text" at bounding box center [1054, 350] width 191 height 19
click at [991, 388] on div "﻿" at bounding box center [1054, 396] width 191 height 19
click at [992, 398] on p "﻿" at bounding box center [1056, 397] width 184 height 12
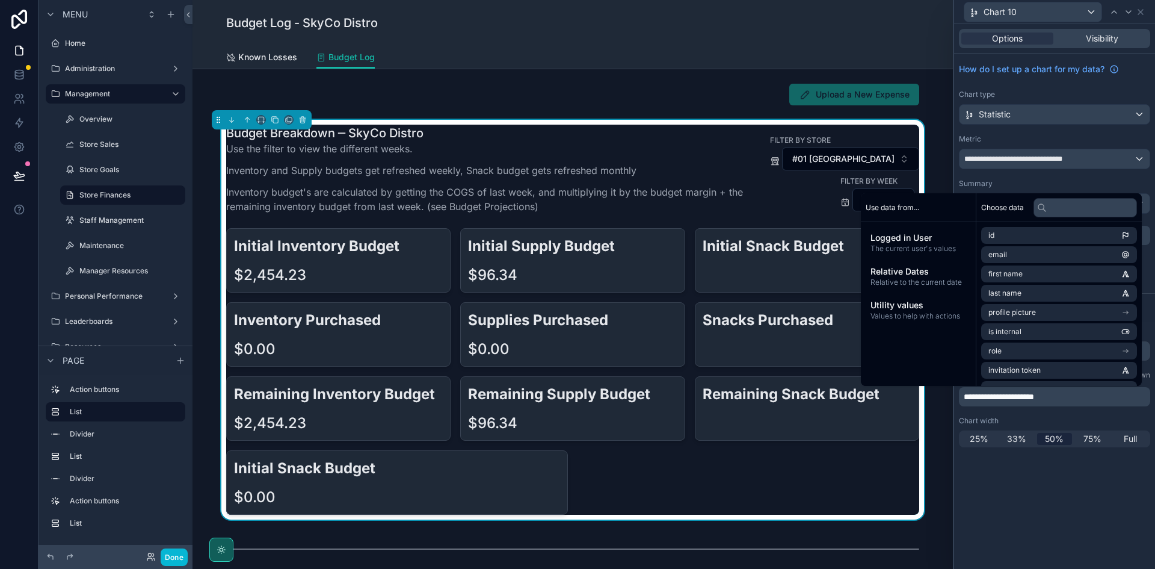
click at [1022, 410] on div "**********" at bounding box center [1054, 387] width 201 height 130
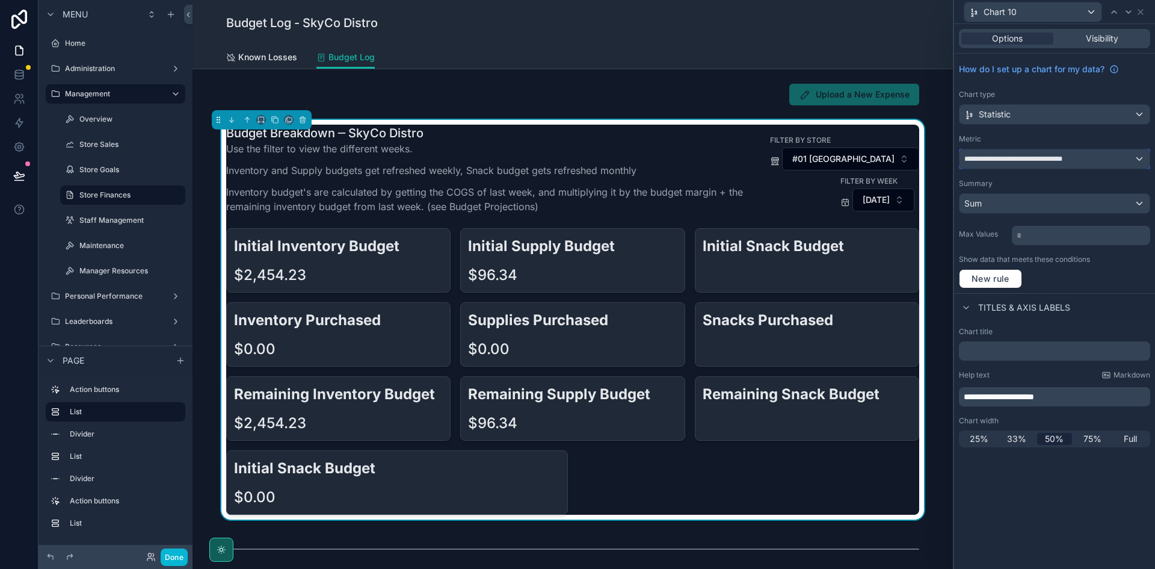
click at [1064, 158] on span "**********" at bounding box center [1027, 159] width 124 height 10
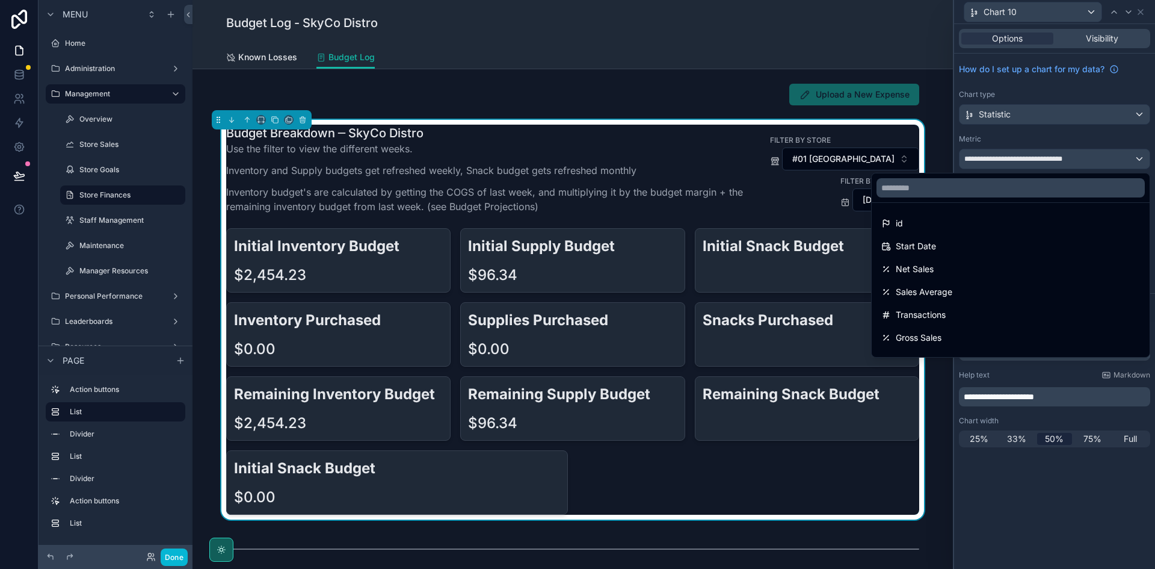
click at [992, 142] on div at bounding box center [1054, 284] width 201 height 569
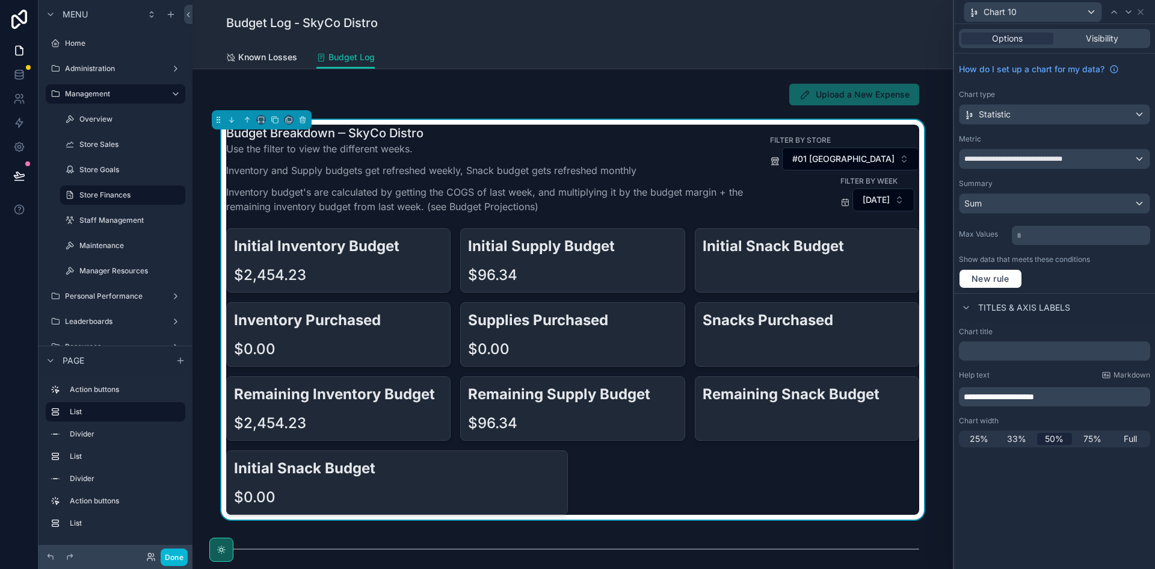
click at [515, 171] on p "Inventory and Supply budgets get refreshed weekly, Snack budget gets refreshed …" at bounding box center [493, 170] width 534 height 14
click at [119, 193] on label "Store Finances" at bounding box center [120, 195] width 82 height 10
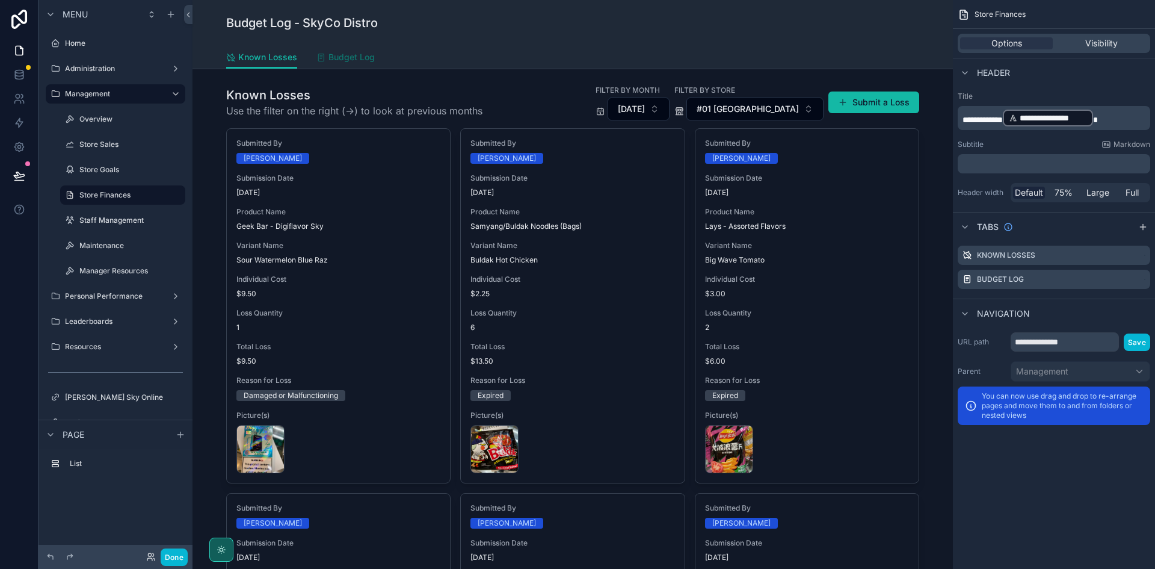
click at [350, 57] on span "Budget Log" at bounding box center [352, 57] width 46 height 12
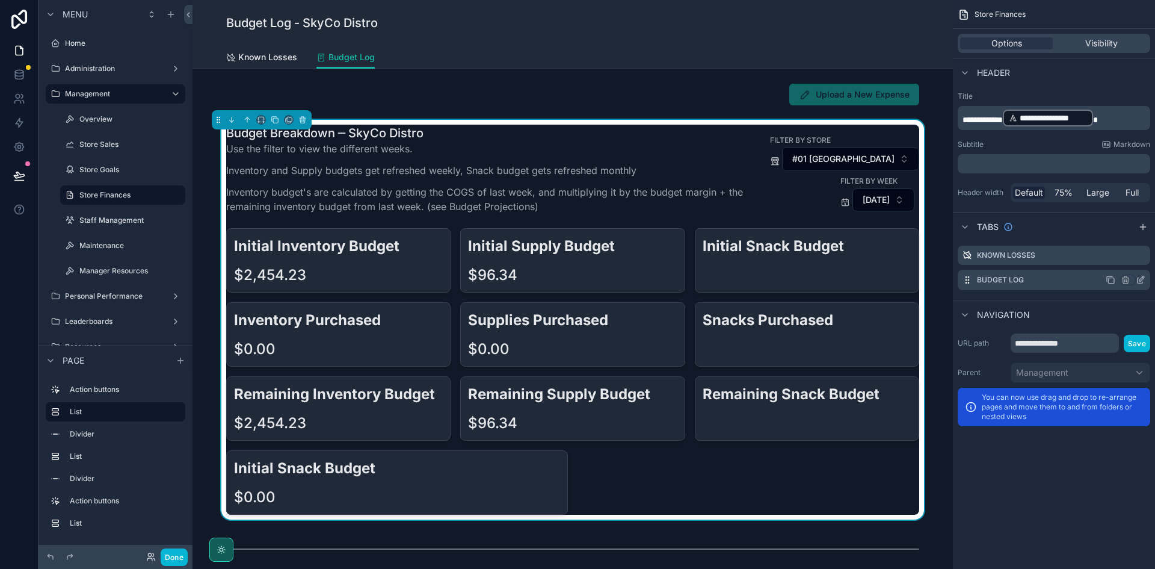
click at [1140, 279] on icon "scrollable content" at bounding box center [1141, 280] width 10 height 10
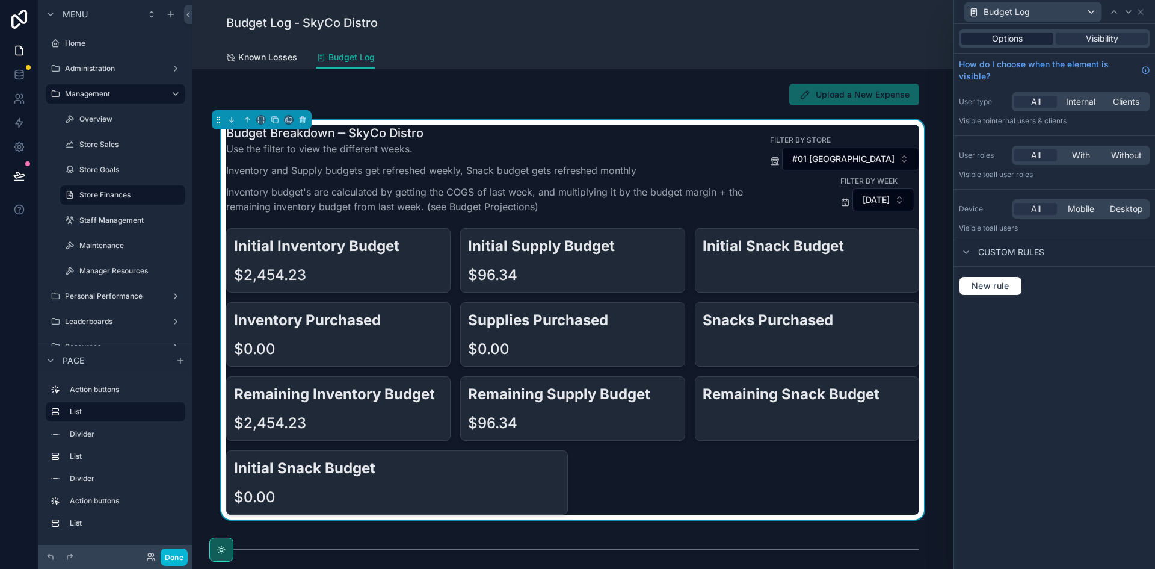
click at [1034, 34] on div "Options" at bounding box center [1008, 38] width 92 height 12
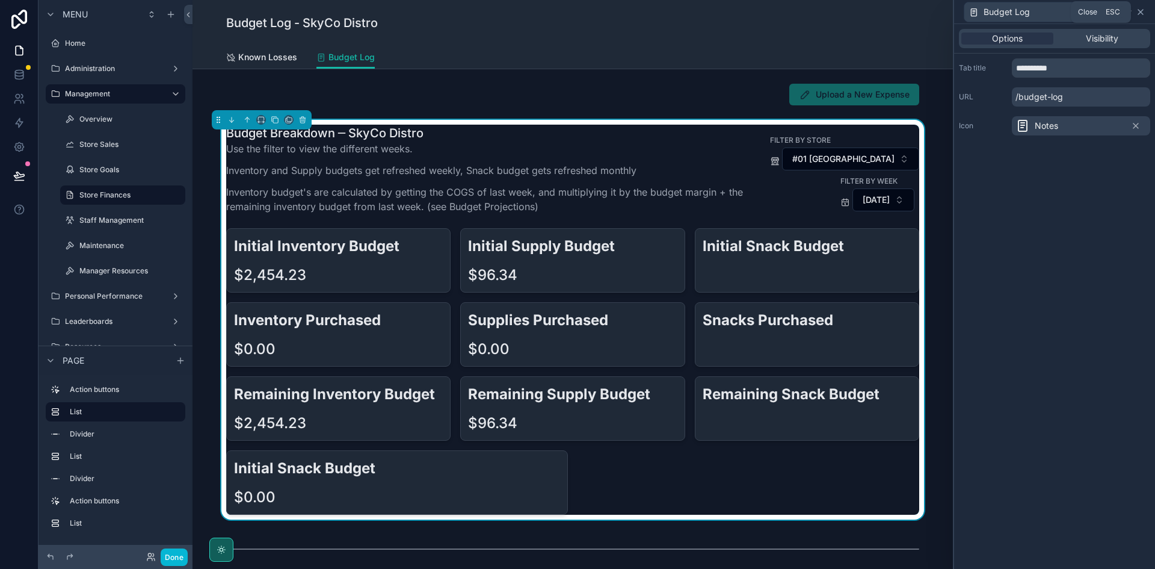
click at [1144, 12] on icon at bounding box center [1141, 12] width 10 height 10
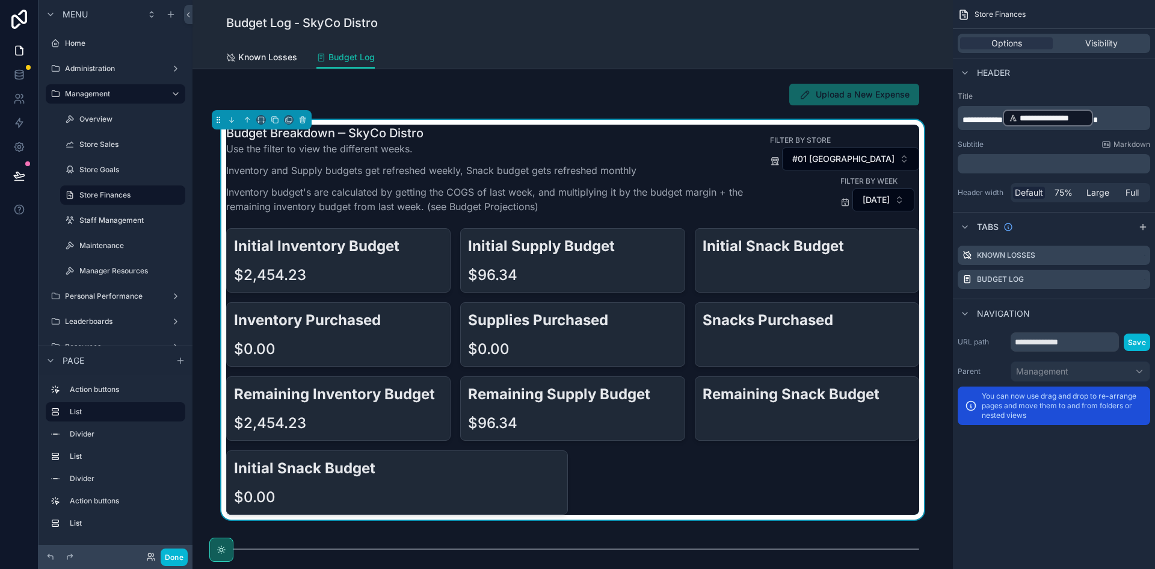
click at [613, 155] on p "Use the filter to view the different weeks." at bounding box center [493, 148] width 534 height 14
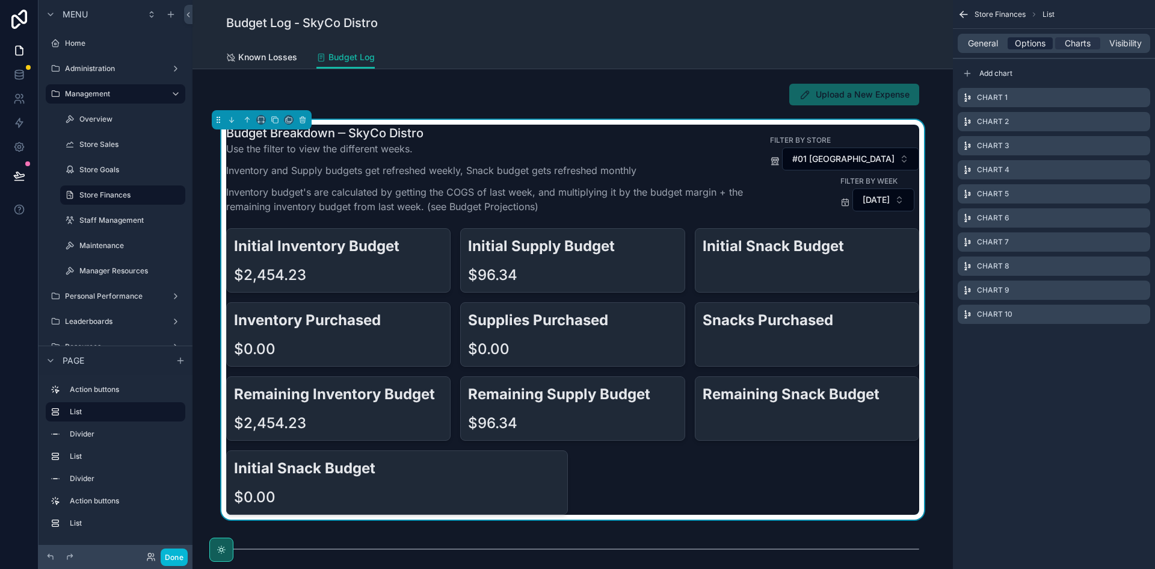
click at [1033, 46] on span "Options" at bounding box center [1030, 43] width 31 height 12
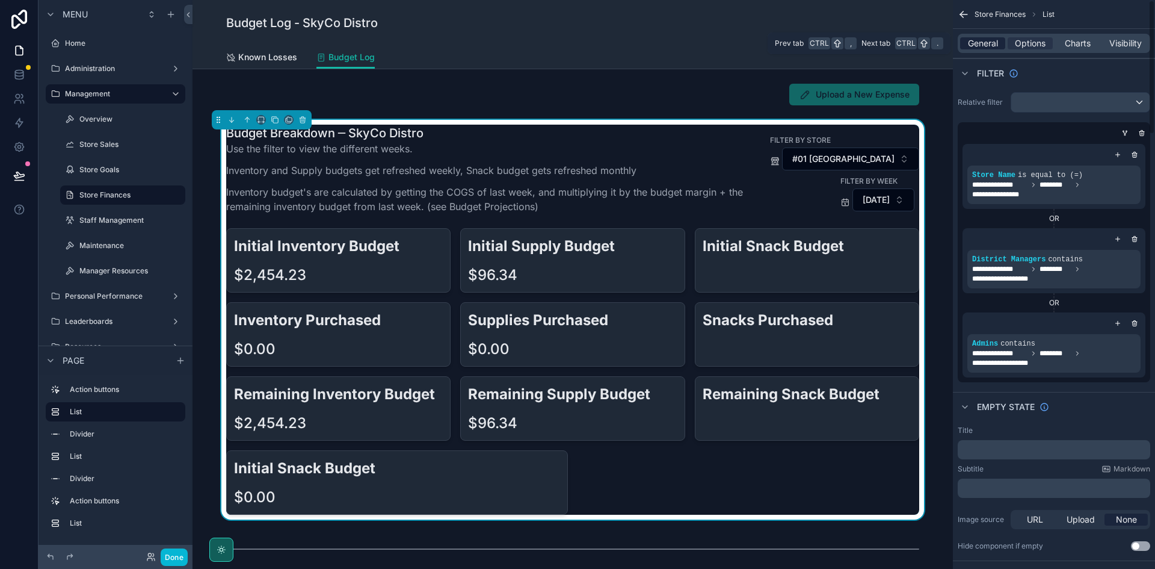
click at [988, 43] on span "General" at bounding box center [983, 43] width 30 height 12
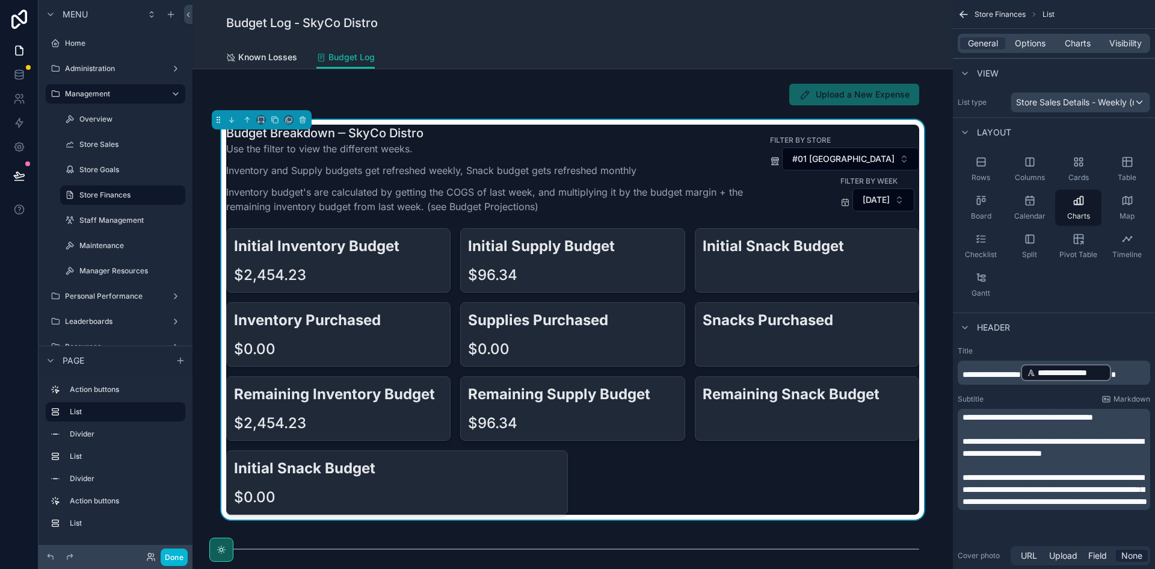
click at [708, 259] on div "Initial Snack Budget" at bounding box center [807, 260] width 224 height 64
click at [421, 262] on div "Initial Inventory Budget $2,454.23" at bounding box center [338, 260] width 224 height 64
click at [1073, 43] on span "Charts" at bounding box center [1078, 43] width 26 height 12
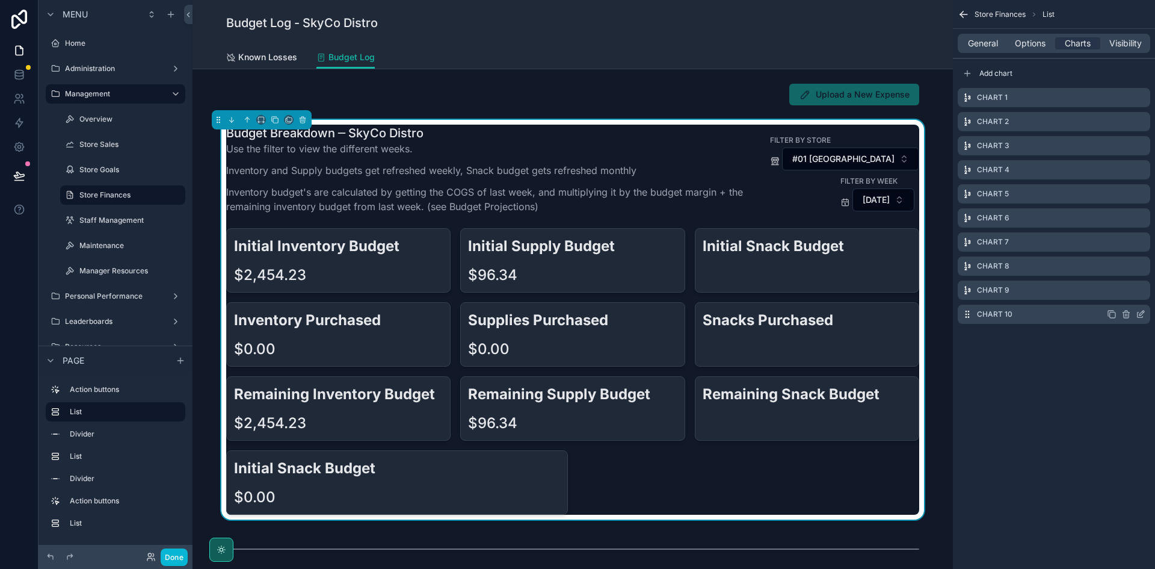
click at [1127, 316] on icon "scrollable content" at bounding box center [1127, 314] width 10 height 10
click at [1119, 295] on icon at bounding box center [1122, 295] width 10 height 10
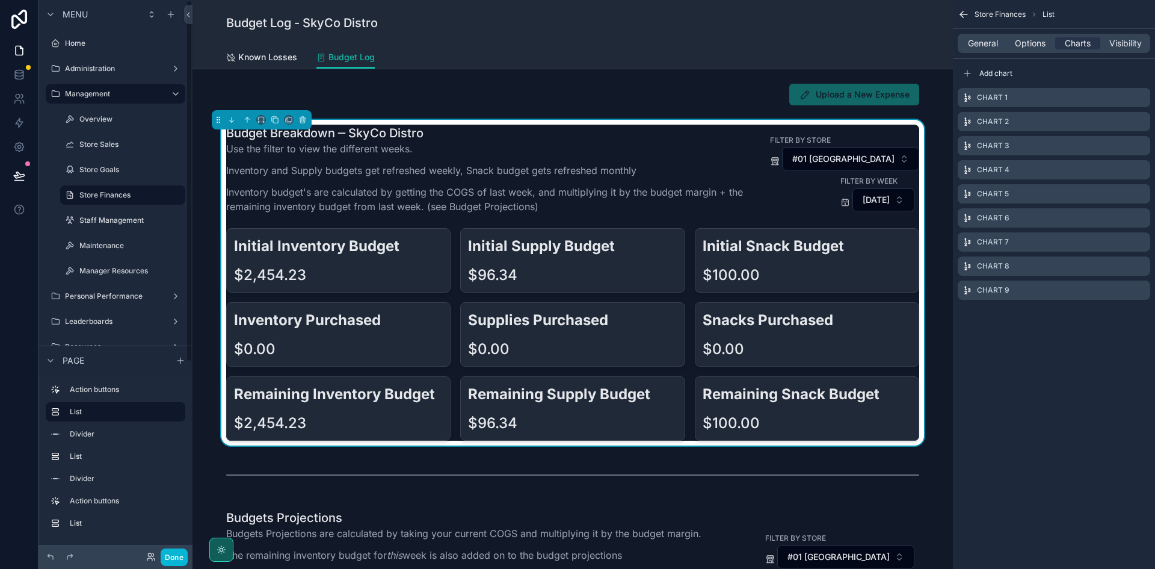
drag, startPoint x: 482, startPoint y: 315, endPoint x: 471, endPoint y: 306, distance: 13.7
click at [482, 315] on h2 "Supplies Purchased" at bounding box center [572, 320] width 209 height 20
